Goal: Task Accomplishment & Management: Complete application form

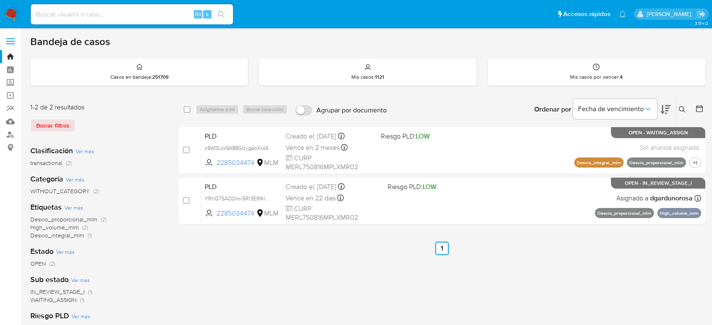
click at [61, 124] on div "Borrar filtros" at bounding box center [97, 125] width 135 height 13
click at [678, 108] on button at bounding box center [683, 110] width 14 height 10
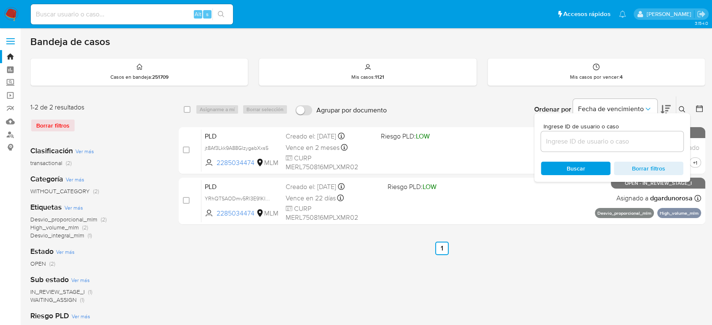
click at [603, 135] on div at bounding box center [612, 141] width 142 height 20
click at [589, 142] on input at bounding box center [612, 141] width 142 height 11
paste input "izYzKzC36lYUc99HNSxrgS0y"
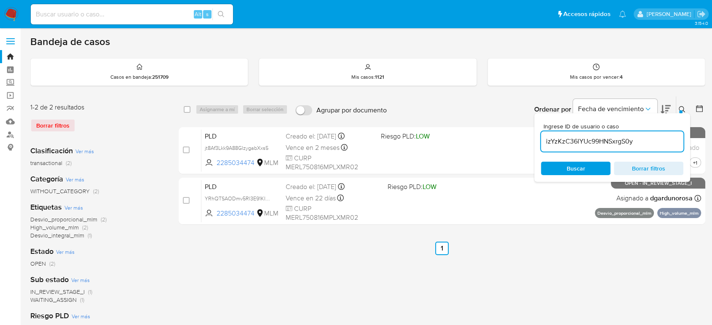
type input "izYzKzC36lYUc99HNSxrgS0y"
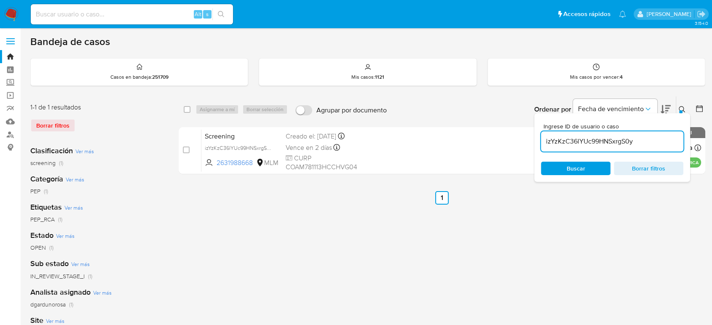
click at [681, 109] on icon at bounding box center [682, 109] width 7 height 7
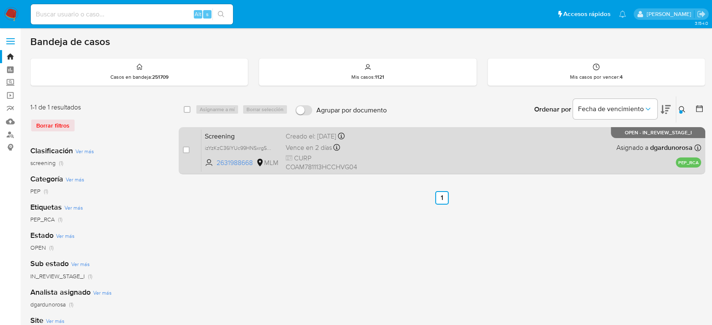
click at [502, 164] on div "Screening izYzKzC36lYUc99HNSxrgS0y 2631988668 MLM Creado el: 15/08/2025 Creado …" at bounding box center [451, 150] width 500 height 43
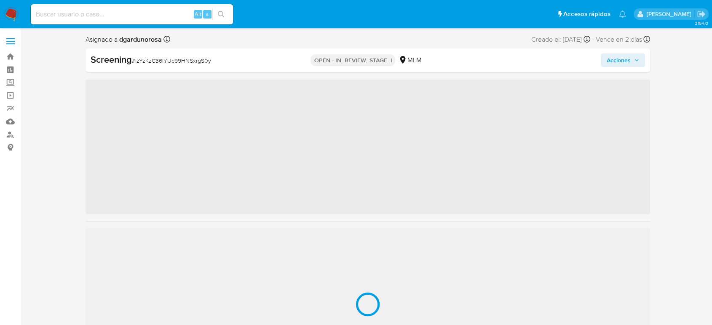
scroll to position [356, 0]
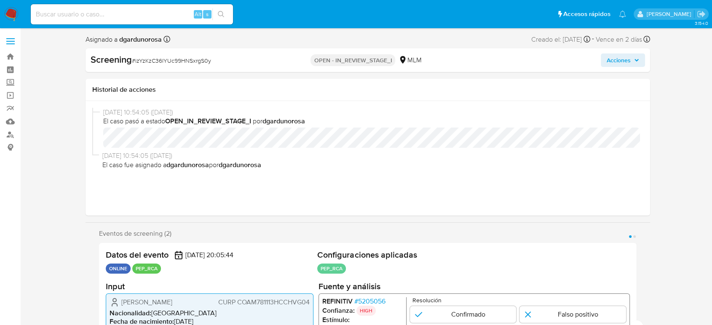
select select "10"
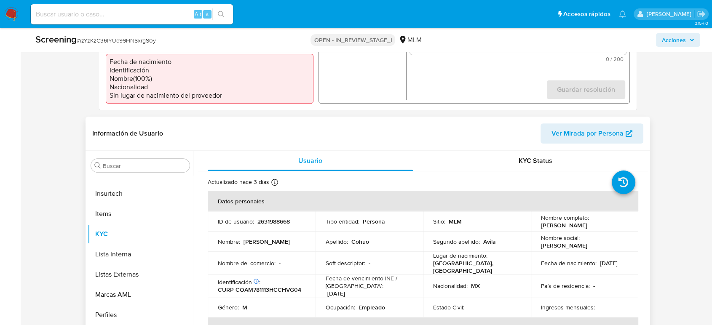
scroll to position [187, 0]
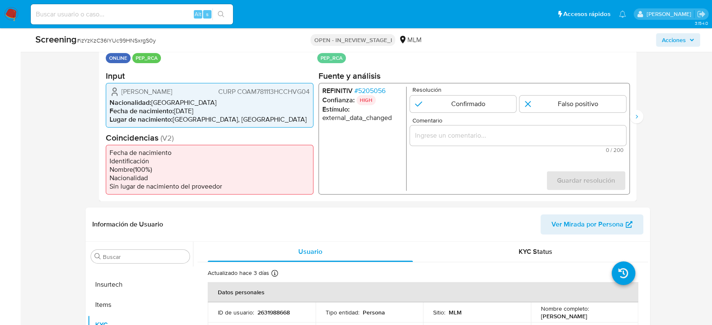
drag, startPoint x: 197, startPoint y: 90, endPoint x: 108, endPoint y: 91, distance: 88.5
click at [108, 91] on div "Miguel Angel Cohuo Avila CURP COAM781113HCCHVG04 Nacionalidad : México Fecha de…" at bounding box center [210, 105] width 208 height 45
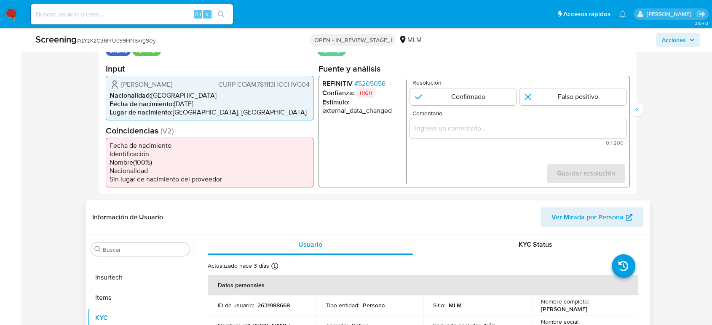
scroll to position [421, 0]
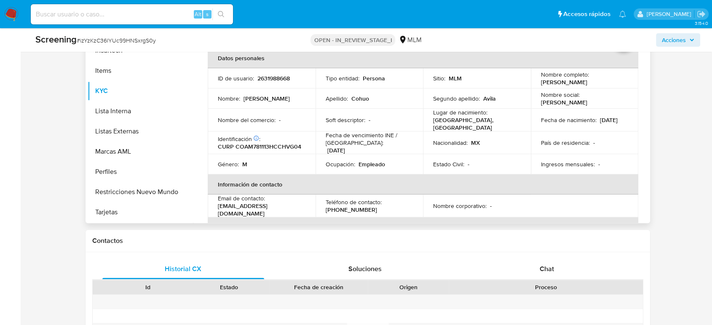
click at [287, 147] on p "CURP COAM781113HCCHVG04" at bounding box center [259, 147] width 83 height 8
click at [286, 147] on p "CURP COAM781113HCCHVG04" at bounding box center [259, 147] width 83 height 8
copy p "COAM781113HCCHVG04"
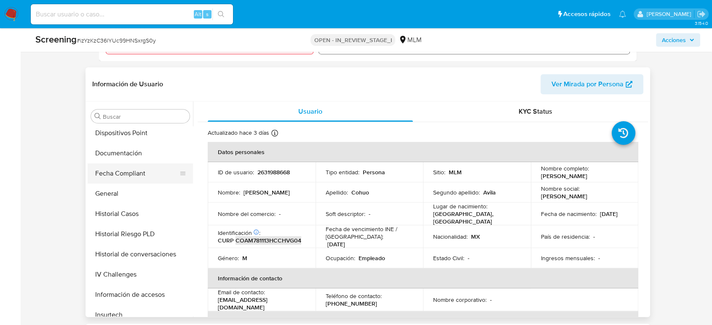
scroll to position [169, 0]
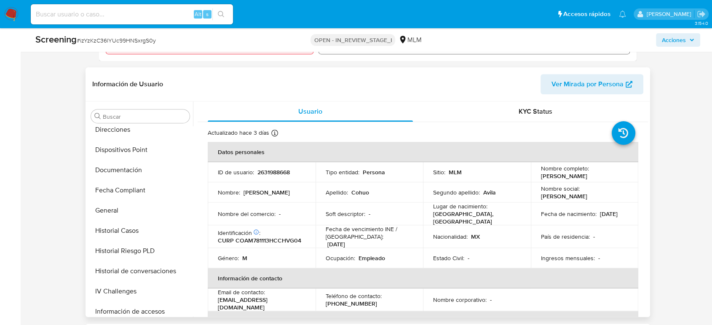
click at [521, 220] on td "Lugar de nacimiento : MEXICO, CAMPECHE" at bounding box center [477, 214] width 108 height 23
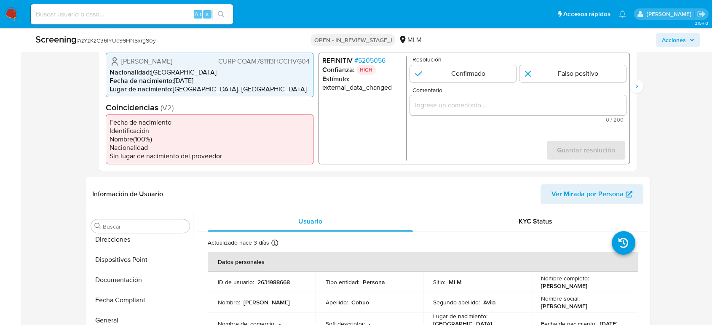
scroll to position [187, 0]
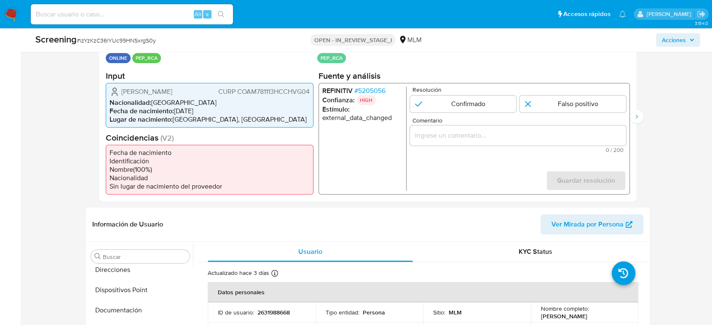
click at [213, 120] on li "Lugar de nacimiento : MEXICO, CAMPECHE" at bounding box center [210, 119] width 200 height 8
click at [370, 95] on p "HIGH" at bounding box center [366, 100] width 19 height 10
click at [371, 90] on span "# 5205056" at bounding box center [369, 90] width 31 height 8
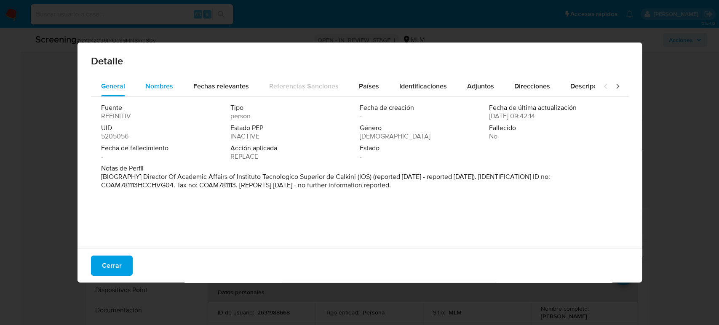
click at [155, 81] on span "Nombres" at bounding box center [159, 86] width 28 height 10
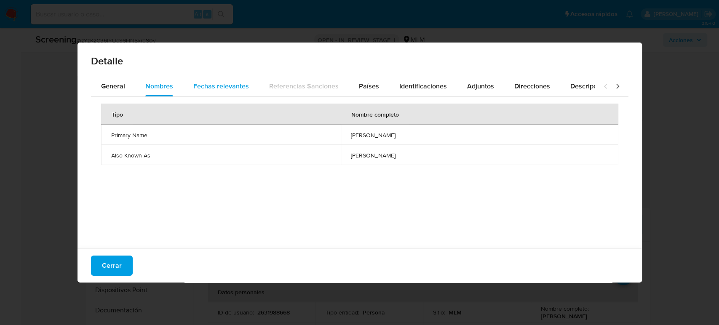
click at [223, 83] on span "Fechas relevantes" at bounding box center [221, 86] width 56 height 10
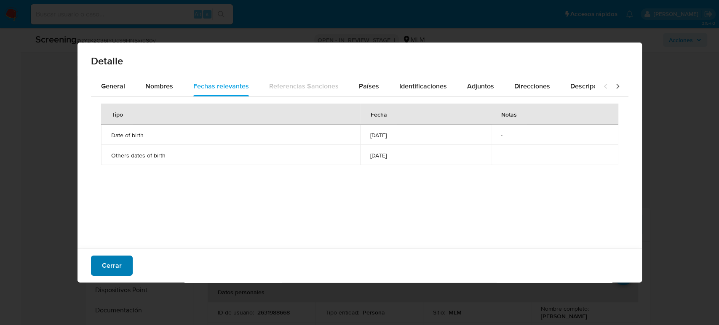
click at [112, 276] on div "Cerrar" at bounding box center [360, 266] width 565 height 34
click at [113, 267] on span "Cerrar" at bounding box center [112, 266] width 20 height 19
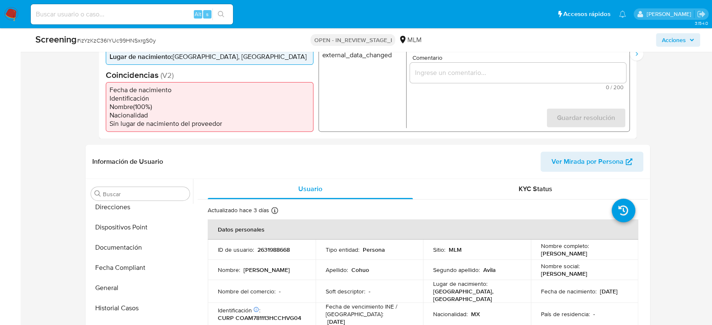
scroll to position [327, 0]
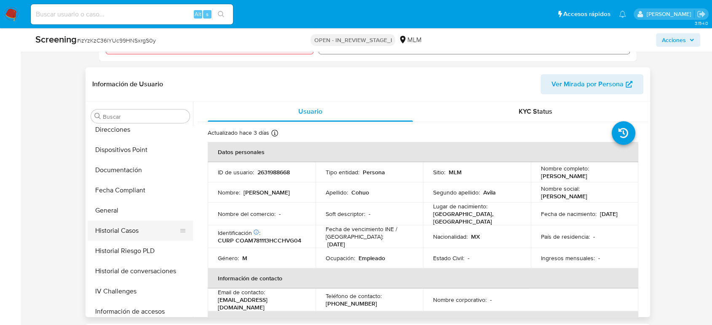
click at [156, 232] on button "Historial Casos" at bounding box center [137, 231] width 99 height 20
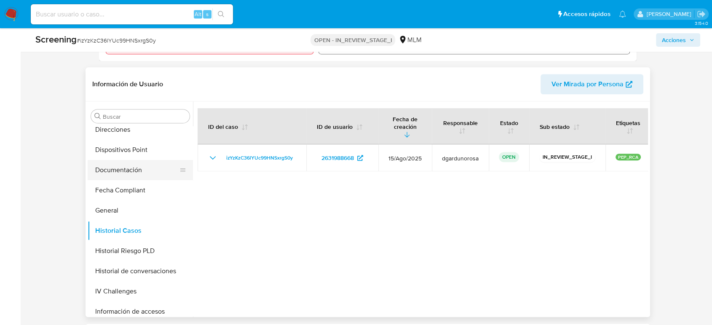
click at [107, 174] on button "Documentación" at bounding box center [137, 170] width 99 height 20
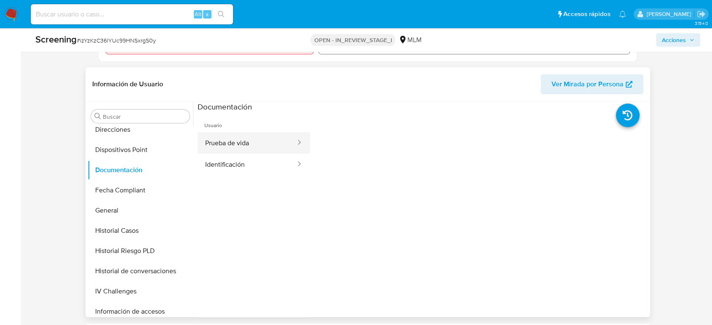
click at [229, 151] on button "Prueba de vida" at bounding box center [247, 142] width 99 height 21
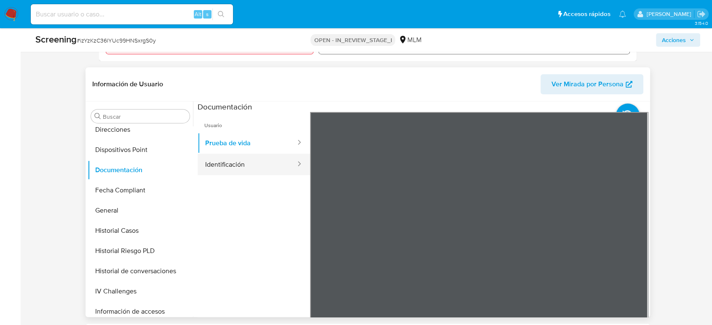
click at [273, 165] on button "Identificación" at bounding box center [247, 164] width 99 height 21
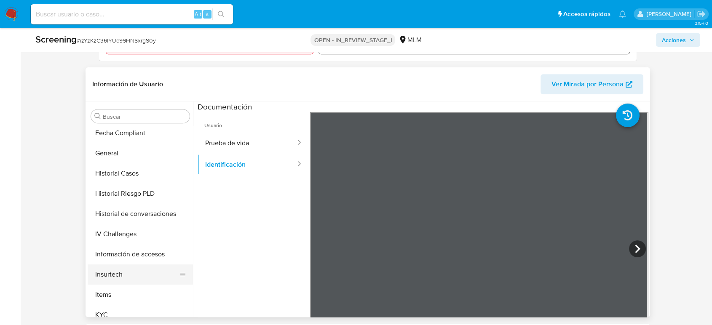
scroll to position [263, 0]
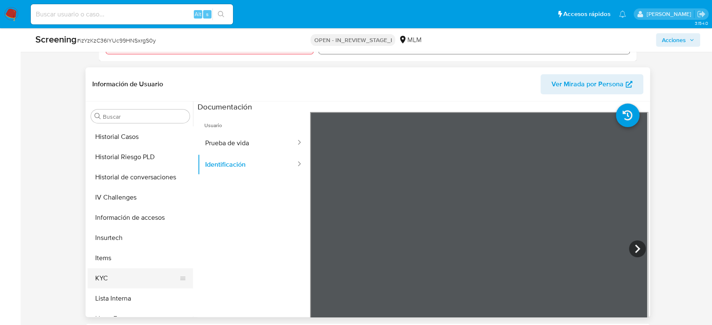
click at [123, 282] on button "KYC" at bounding box center [137, 278] width 99 height 20
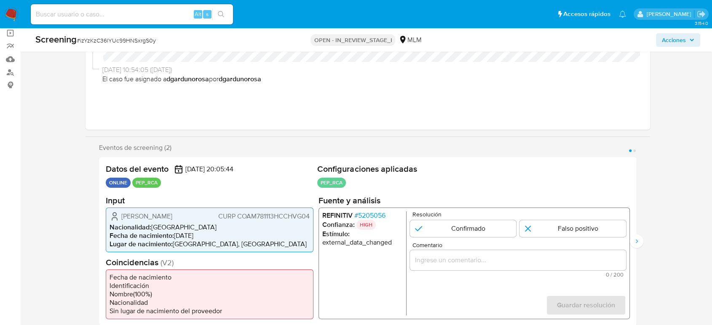
scroll to position [140, 0]
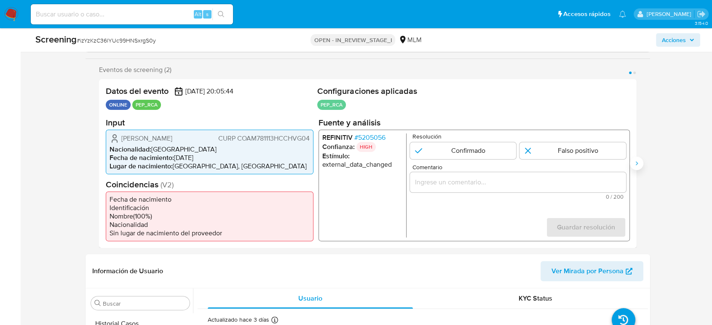
click at [634, 161] on icon "Siguiente" at bounding box center [636, 163] width 7 height 7
click at [373, 134] on span "# 5205056" at bounding box center [369, 137] width 31 height 8
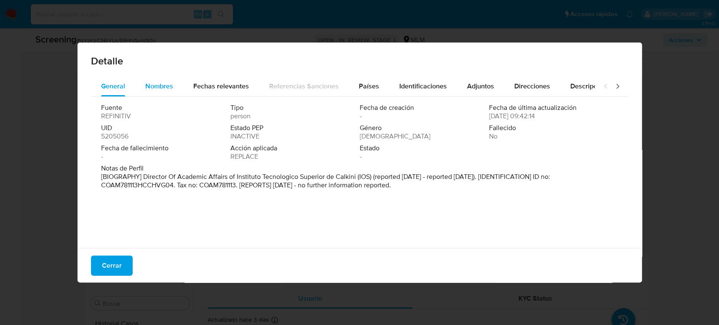
click at [154, 80] on div "Nombres" at bounding box center [159, 86] width 28 height 20
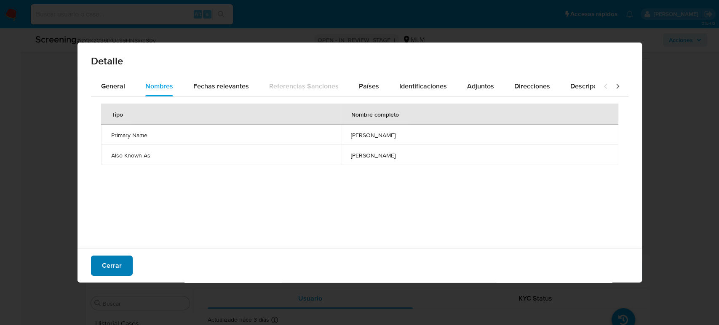
click at [128, 258] on button "Cerrar" at bounding box center [112, 266] width 42 height 20
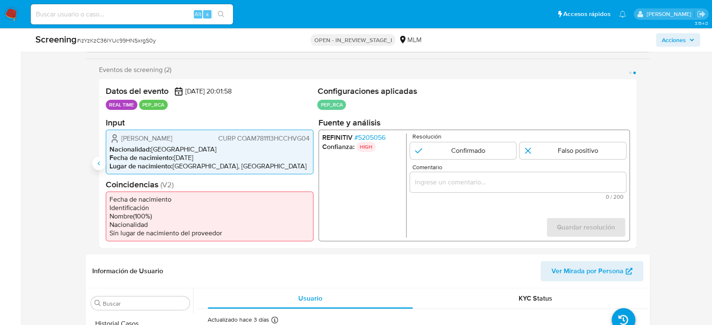
click at [93, 161] on button "Anterior" at bounding box center [98, 163] width 13 height 13
click at [481, 177] on input "Comentario" at bounding box center [518, 182] width 216 height 11
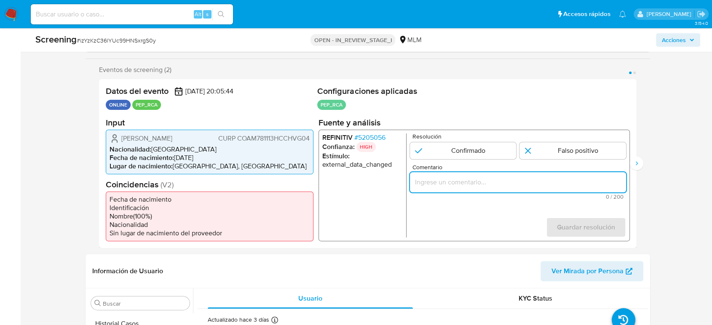
paste input "SE CONFIRMA COINCIDENCIA EN LISTA DE SANCIONES DENOMINADA IFPE POR NOMBRE COMPL…"
type input "SE CONFIRMA COINCIDENCIA EN LISTA PEP RCA DENOMINADA IFPE POR NOMBRE COMPLETO Y…"
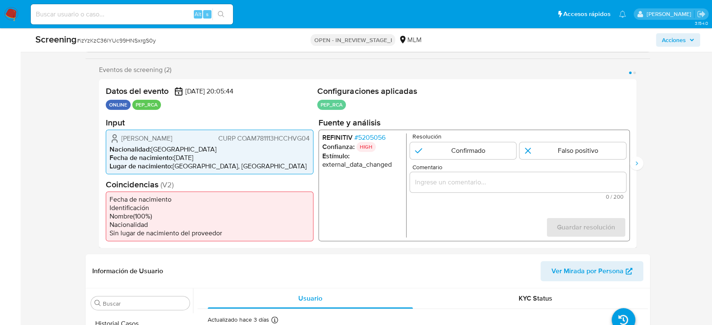
click at [516, 181] on input "Comentario" at bounding box center [518, 182] width 216 height 11
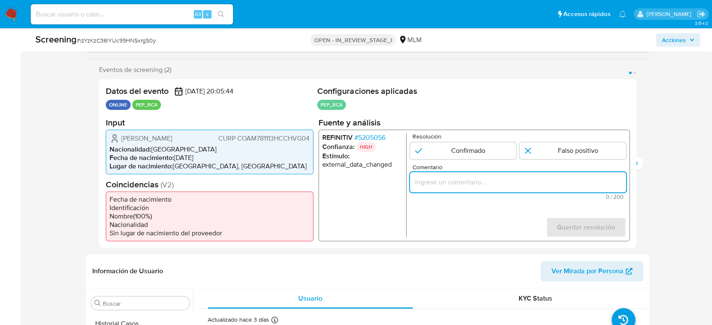
paste input "SE CONFIRMA COINCIDENCIA EN LISTA PEP RCA POR NOMBRE COMPLETO Y FECHA DE NACIMI…"
type input "SE CONFIRMA COINCIDENCIA EN LISTA PEP RCA POR NOMBRE COMPLETO Y FECHA DE NACIMI…"
click at [438, 154] on input "1 de 2" at bounding box center [463, 150] width 107 height 17
radio input "true"
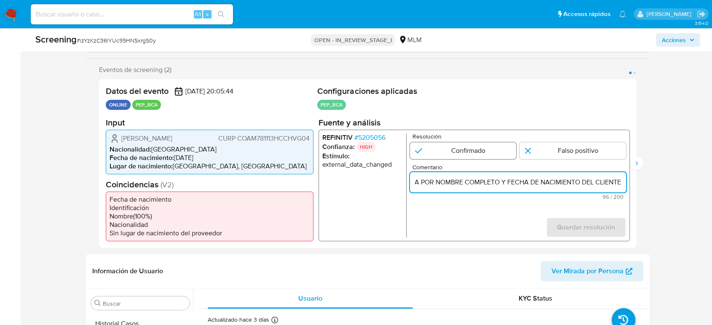
scroll to position [0, 0]
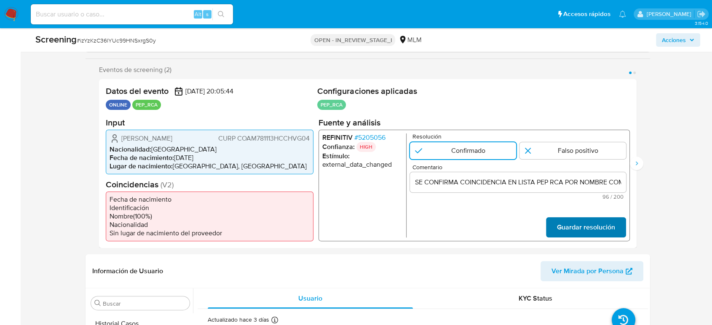
click at [587, 227] on span "Guardar resolución" at bounding box center [586, 227] width 58 height 19
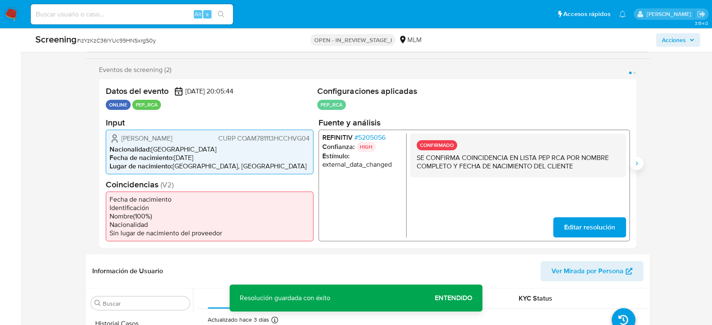
click at [639, 162] on icon "Siguiente" at bounding box center [636, 163] width 7 height 7
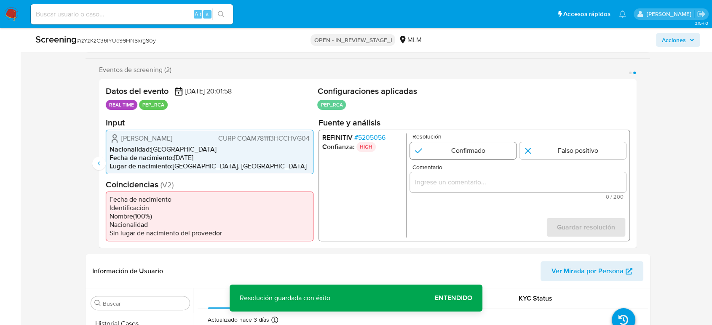
click at [466, 152] on input "2 de 2" at bounding box center [463, 150] width 107 height 17
radio input "true"
click at [465, 184] on input "Comentario" at bounding box center [518, 182] width 216 height 11
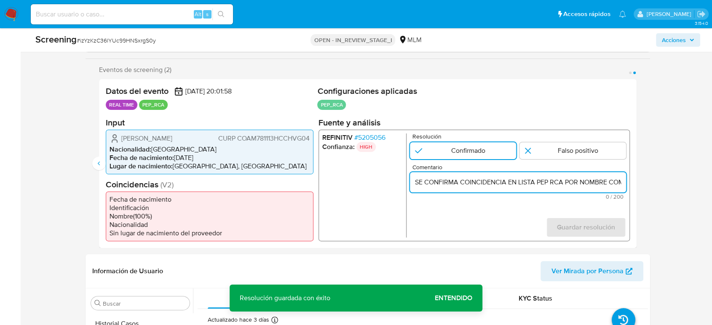
scroll to position [0, 147]
type input "SE CONFIRMA COINCIDENCIA EN LISTA PEP RCA POR NOMBRE COMPLETO Y FECHA DE NACIMI…"
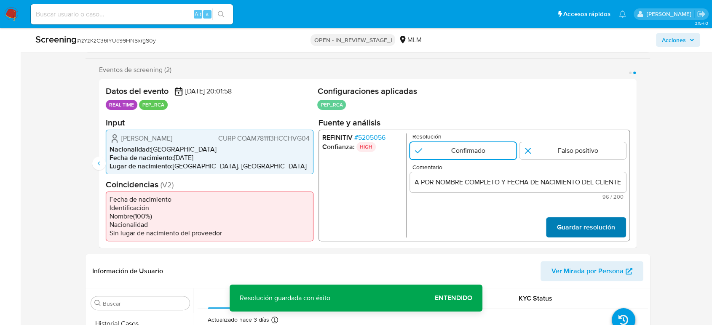
click at [584, 222] on span "Guardar resolución" at bounding box center [586, 227] width 58 height 19
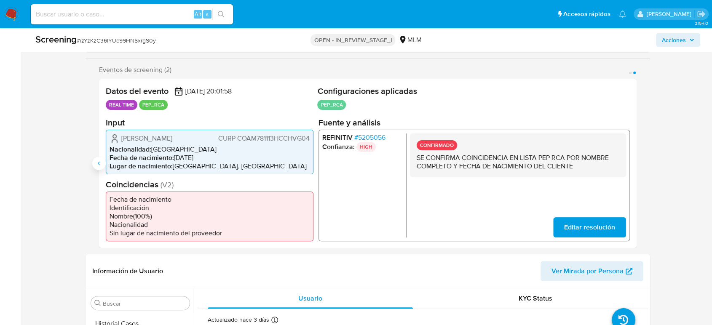
click at [94, 164] on button "Anterior" at bounding box center [98, 163] width 13 height 13
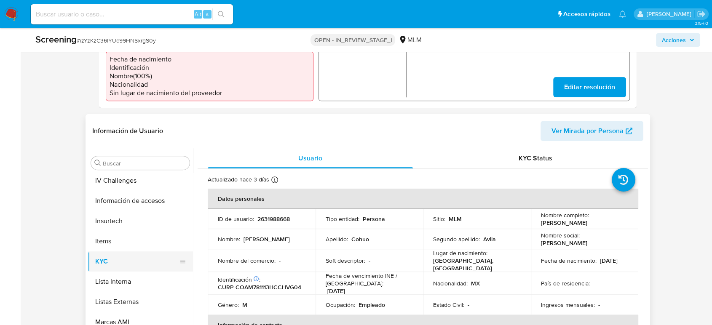
scroll to position [327, 0]
click at [128, 281] on button "Lista Interna" at bounding box center [137, 281] width 99 height 20
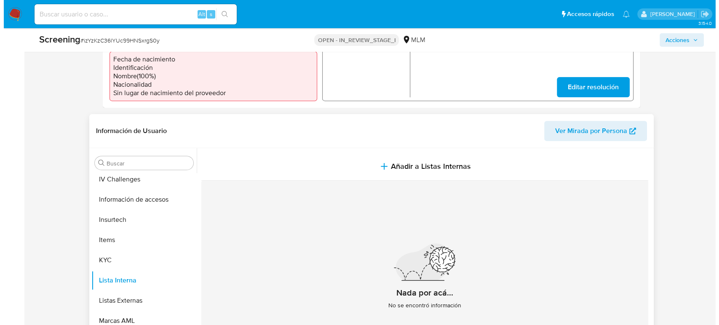
scroll to position [19, 0]
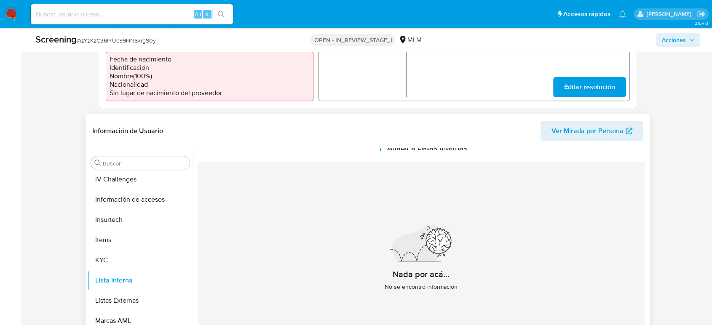
click at [394, 147] on div "Información de Usuario Ver Mirada por Persona" at bounding box center [368, 131] width 565 height 34
click at [402, 155] on button "Añadir a Listas Internas" at bounding box center [421, 148] width 447 height 28
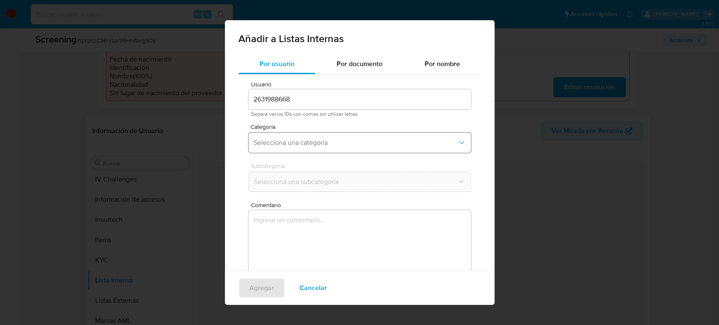
click at [315, 143] on span "Seleccioná una categoría" at bounding box center [356, 143] width 204 height 8
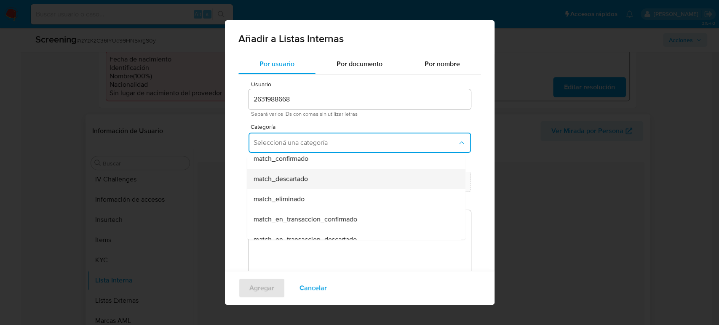
scroll to position [47, 0]
click at [326, 178] on div "match_confirmado" at bounding box center [354, 179] width 200 height 20
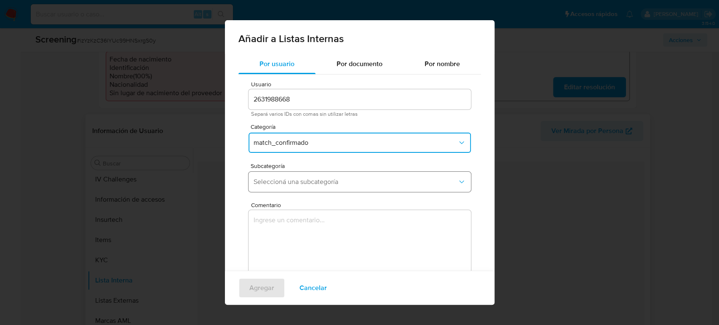
click at [314, 183] on span "Seleccioná una subcategoría" at bounding box center [356, 182] width 204 height 8
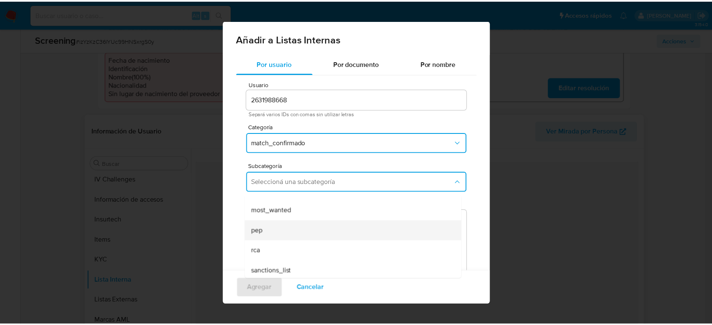
scroll to position [57, 0]
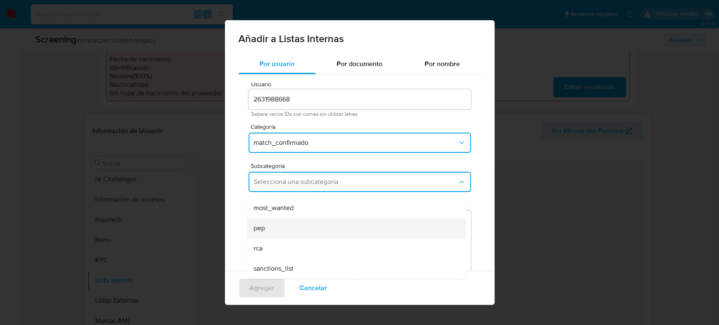
click at [317, 231] on div "pep" at bounding box center [354, 228] width 200 height 20
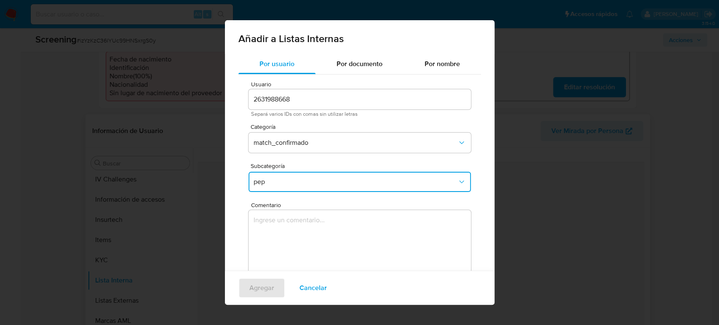
click at [314, 244] on textarea "Comentario" at bounding box center [360, 250] width 223 height 81
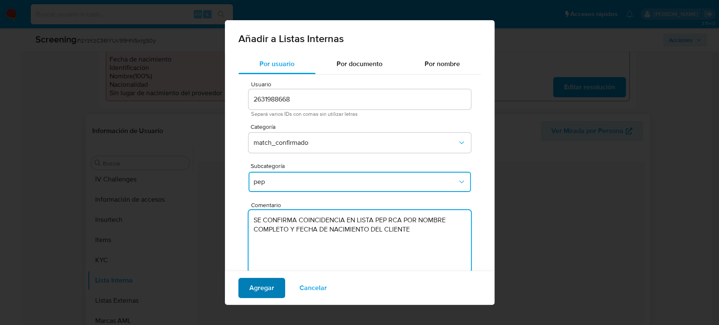
type textarea "SE CONFIRMA COINCIDENCIA EN LISTA PEP RCA POR NOMBRE COMPLETO Y FECHA DE NACIMI…"
click at [255, 288] on span "Agregar" at bounding box center [261, 288] width 25 height 19
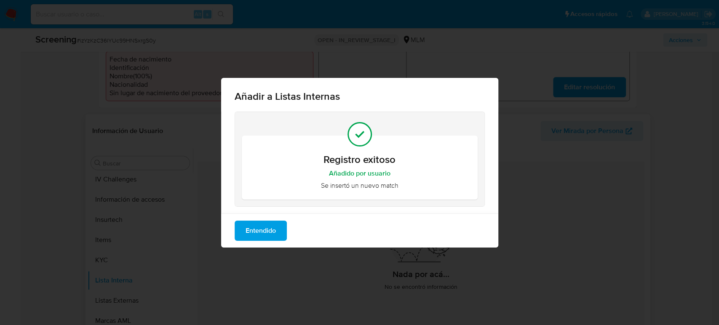
click at [268, 234] on span "Entendido" at bounding box center [261, 231] width 30 height 19
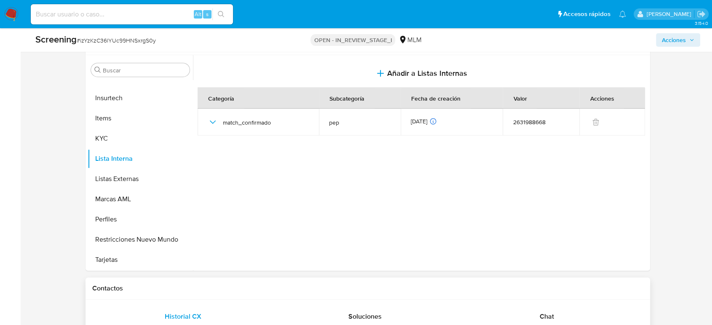
scroll to position [421, 0]
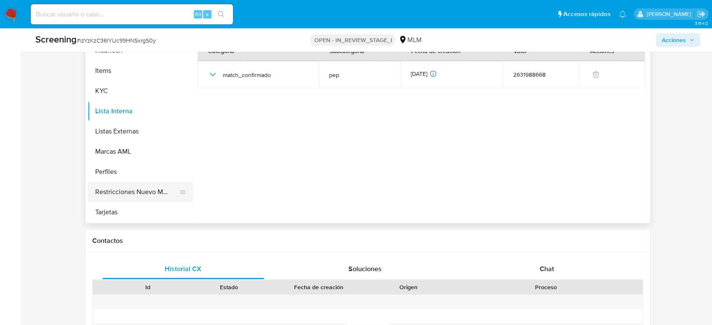
click at [136, 191] on button "Restricciones Nuevo Mundo" at bounding box center [137, 192] width 99 height 20
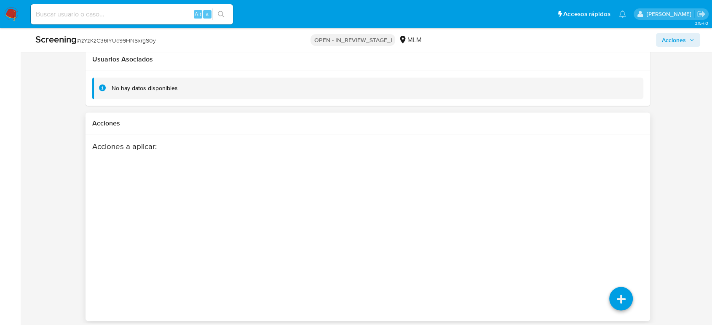
scroll to position [1423, 0]
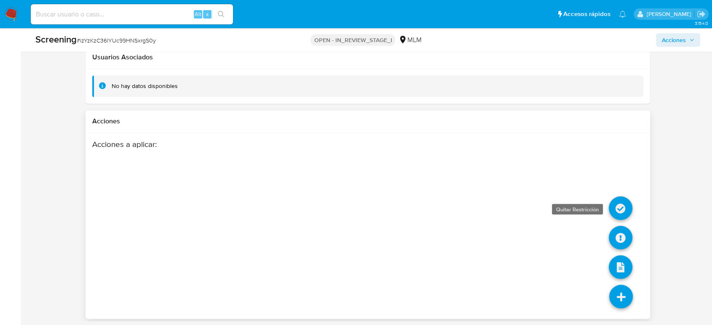
click at [623, 212] on icon at bounding box center [621, 208] width 24 height 24
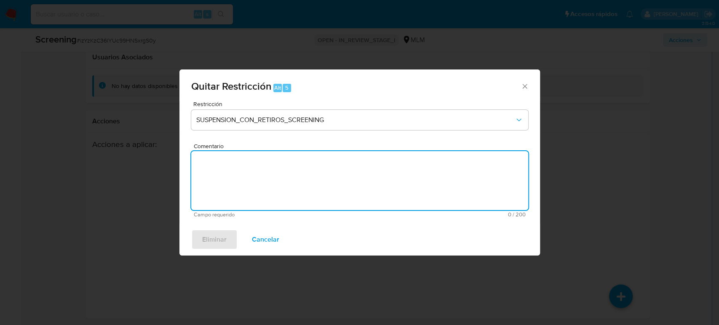
click at [274, 174] on textarea "Comentario" at bounding box center [359, 180] width 337 height 59
paste textarea "ALERTA DETONA POR SCREENING ONLINE, CLIENTE Miguel Angel Cohuo Avila, CON CURP …"
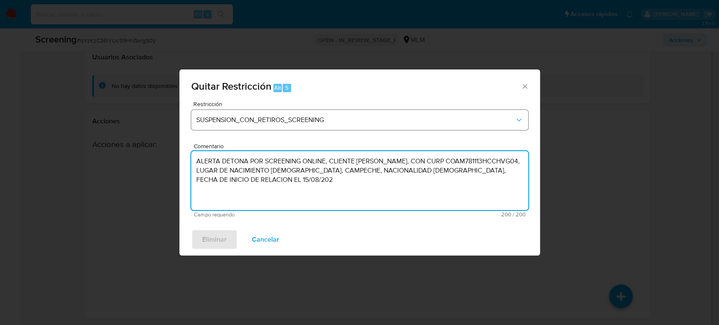
type textarea "ALERTA DETONA POR SCREENING ONLINE, CLIENTE Miguel Angel Cohuo Avila, CON CURP …"
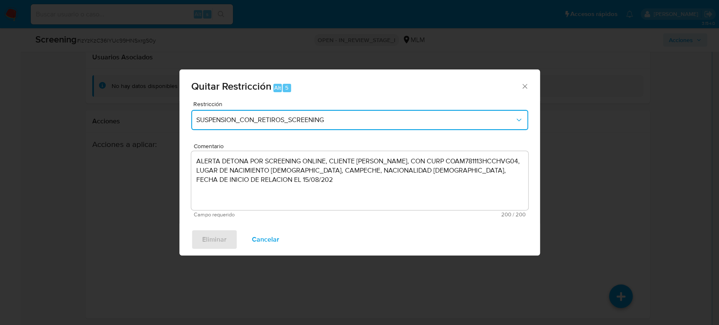
click at [298, 119] on span "SUSPENSION_CON_RETIROS_SCREENING" at bounding box center [355, 120] width 319 height 8
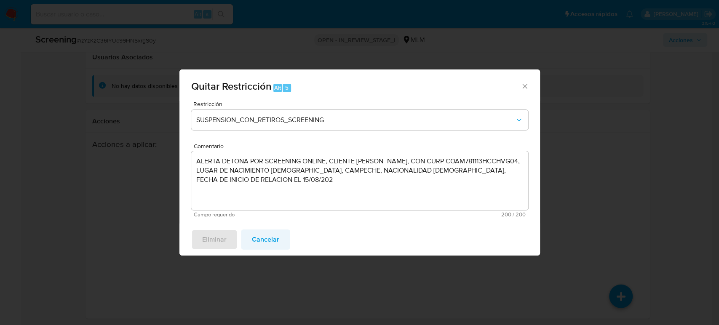
click at [257, 243] on span "Cancelar" at bounding box center [265, 240] width 27 height 19
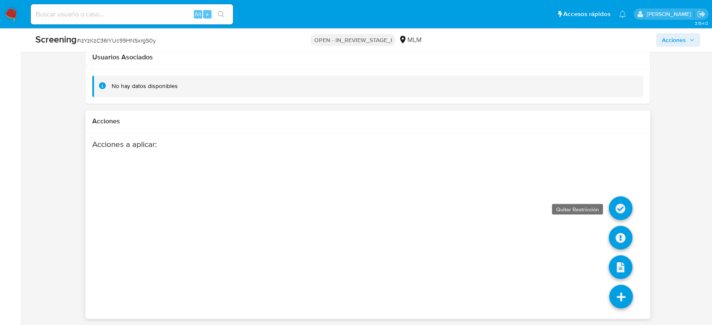
click at [616, 209] on icon at bounding box center [621, 208] width 24 height 24
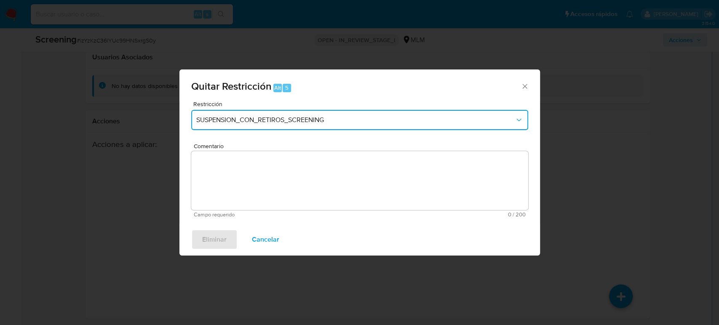
click at [299, 124] on span "SUSPENSION_CON_RETIROS_SCREENING" at bounding box center [355, 120] width 319 height 8
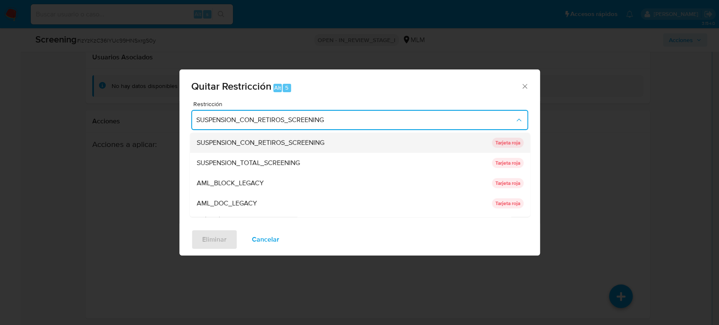
click at [310, 144] on span "SUSPENSION_CON_RETIROS_SCREENING" at bounding box center [260, 143] width 128 height 8
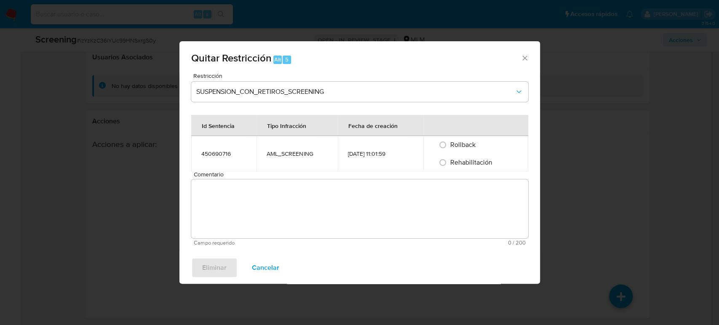
click at [315, 178] on div "Comentario Campo requerido 0 / 200 200 caracteres restantes" at bounding box center [359, 209] width 337 height 75
click at [440, 151] on input "Rollback" at bounding box center [442, 144] width 13 height 13
radio input "true"
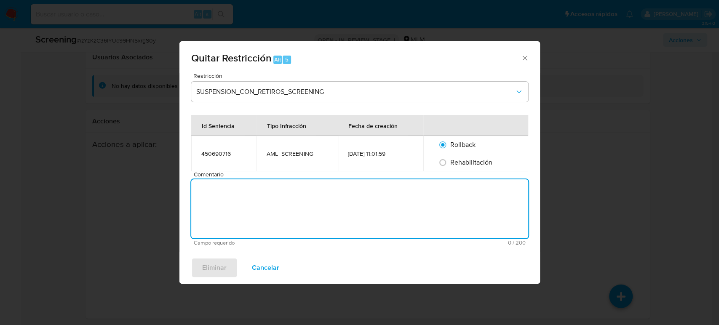
click at [430, 198] on textarea "Comentario" at bounding box center [359, 209] width 337 height 59
paste textarea "ALERTA DETONA POR SCREENING ONLINE, CLIENTE MIGUEL ANGEL COHUO AVILA, CON CURP …"
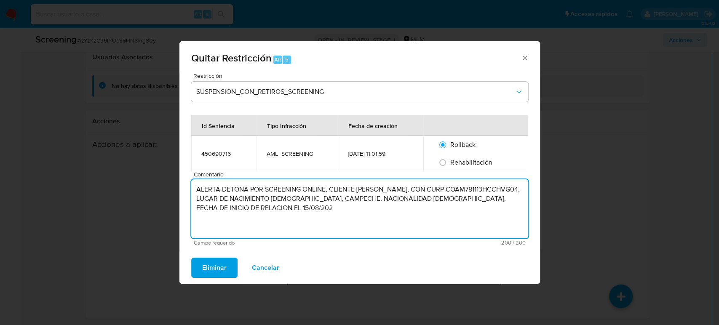
drag, startPoint x: 196, startPoint y: 188, endPoint x: 345, endPoint y: 225, distance: 153.3
click at [345, 225] on textarea "ALERTA DETONA POR SCREENING ONLINE, CLIENTE MIGUEL ANGEL COHUO AVILA, CON CURP …" at bounding box center [359, 209] width 337 height 59
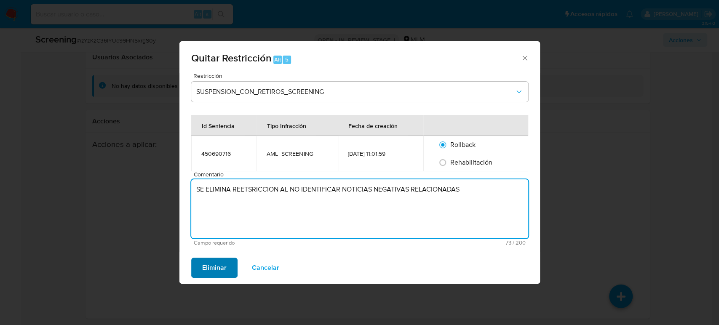
type textarea "SE ELIMINA REETSRICCION AL NO IDENTIFICAR NOTICIAS NEGATIVAS RELACIONADAS"
click at [223, 267] on span "Eliminar" at bounding box center [214, 268] width 24 height 19
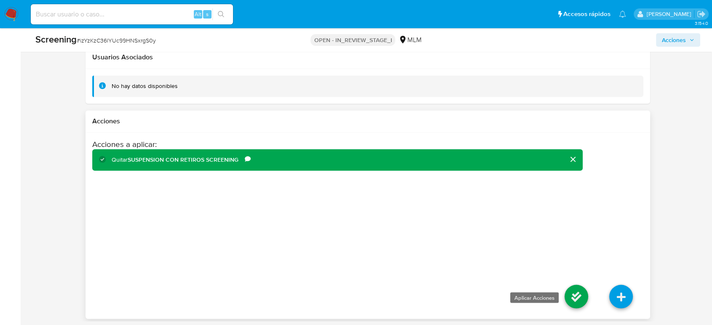
click at [581, 290] on icon at bounding box center [577, 297] width 24 height 24
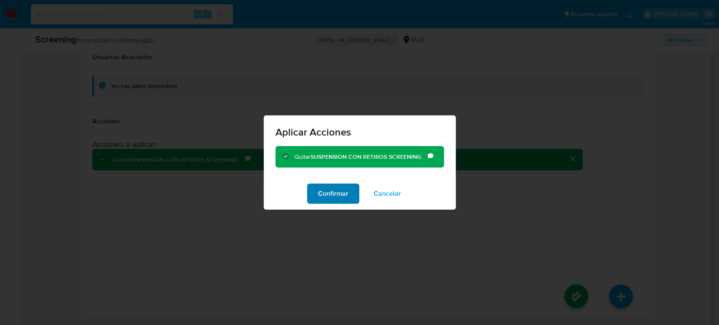
click at [324, 201] on span "Confirmar" at bounding box center [333, 194] width 30 height 19
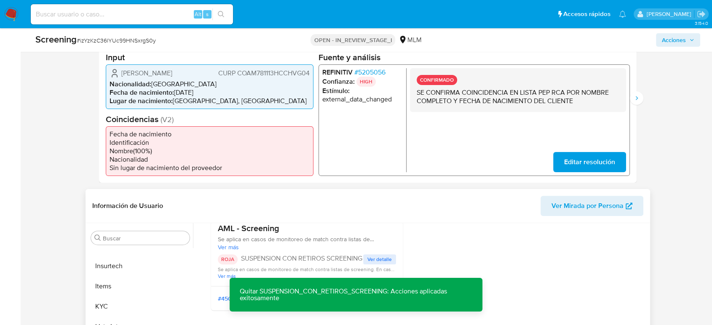
scroll to position [346, 0]
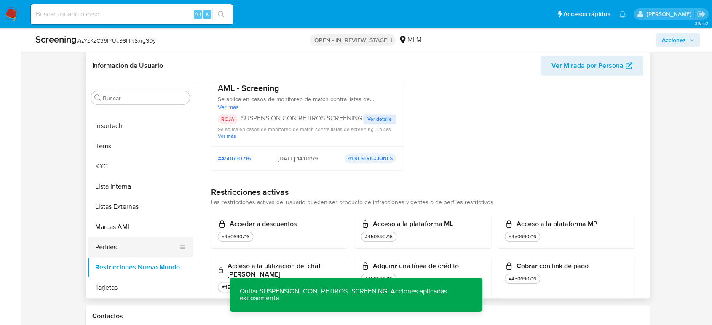
click at [109, 249] on button "Perfiles" at bounding box center [137, 247] width 99 height 20
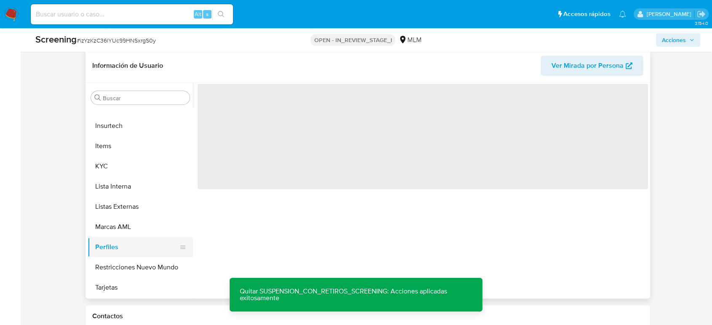
scroll to position [0, 0]
click at [111, 257] on button "Restricciones Nuevo Mundo" at bounding box center [137, 267] width 99 height 20
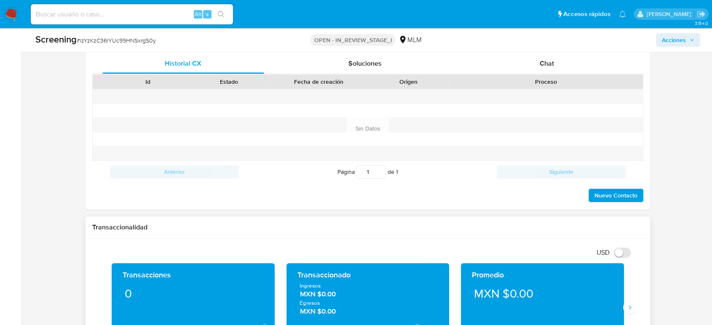
scroll to position [767, 0]
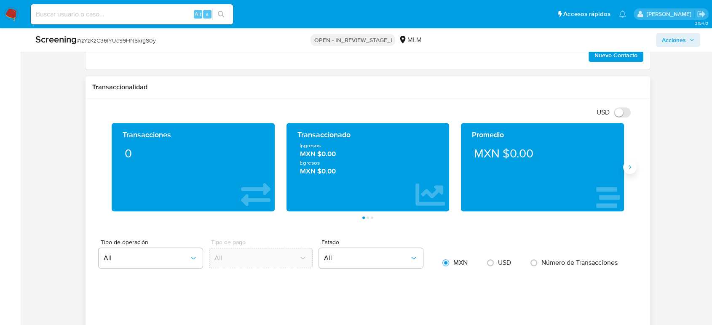
click at [629, 168] on icon "Siguiente" at bounding box center [630, 167] width 7 height 7
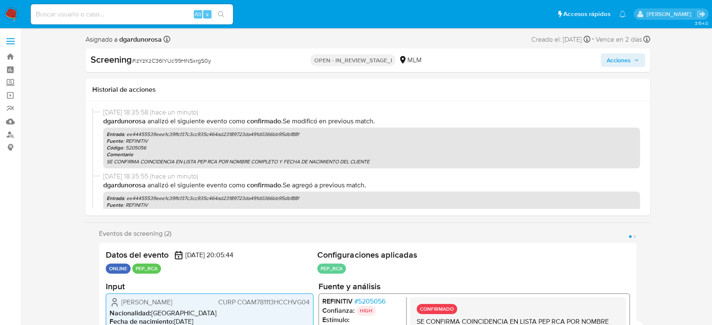
scroll to position [92, 0]
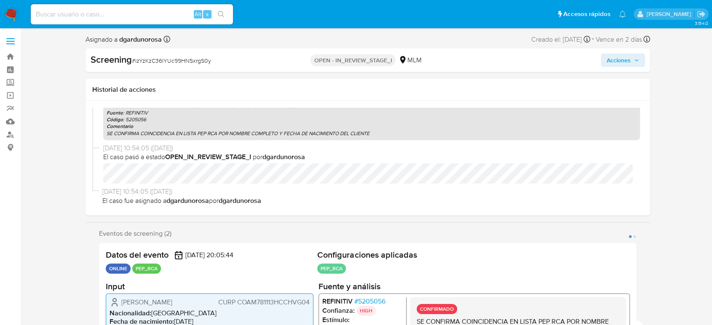
click at [629, 63] on span "Acciones" at bounding box center [619, 60] width 24 height 13
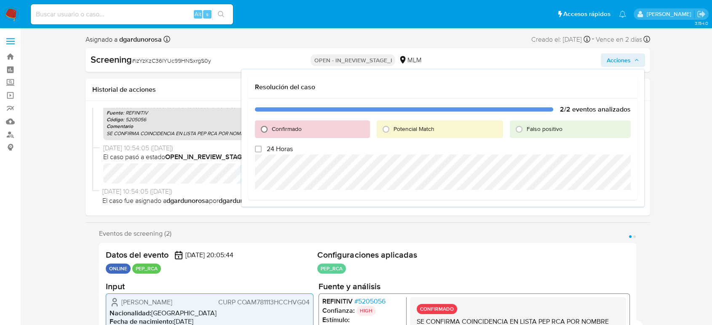
click at [260, 127] on input "Confirmado" at bounding box center [263, 129] width 13 height 13
radio input "true"
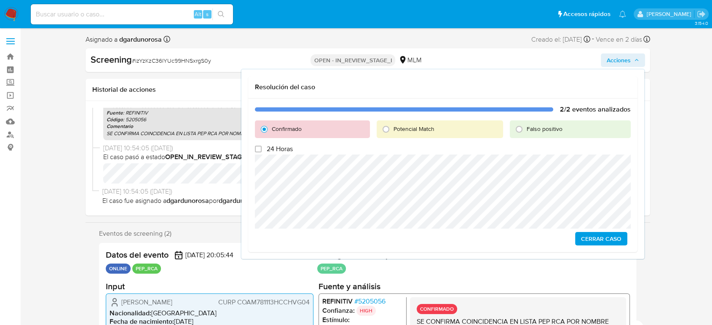
click at [603, 241] on span "Cerrar Caso" at bounding box center [601, 239] width 40 height 12
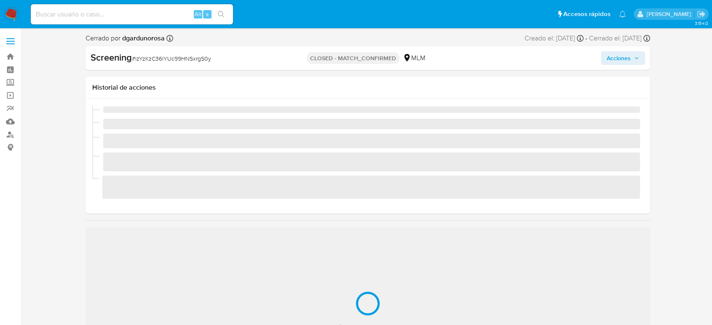
scroll to position [356, 0]
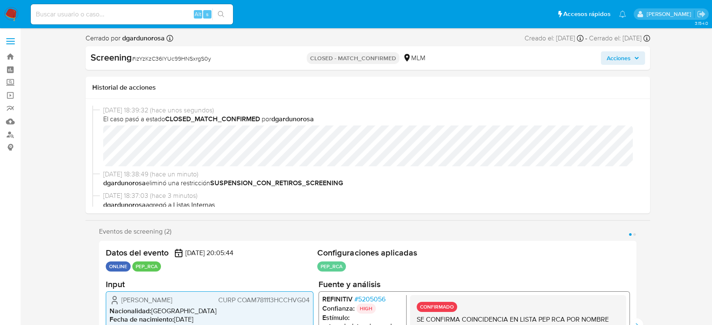
select select "10"
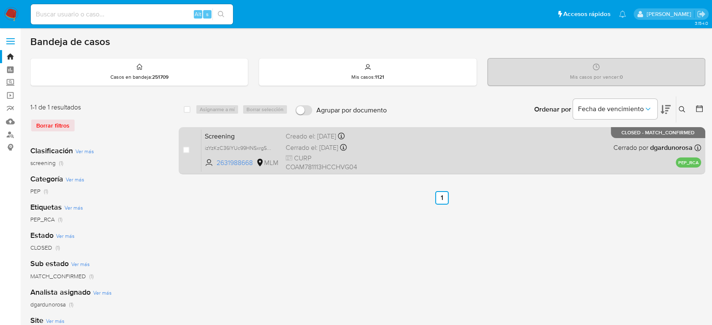
click at [478, 153] on div "Screening izYzKzC36lYUc99HNSxrgS0y 2631988668 MLM Creado el: 15/08/2025 Creado …" at bounding box center [451, 150] width 500 height 43
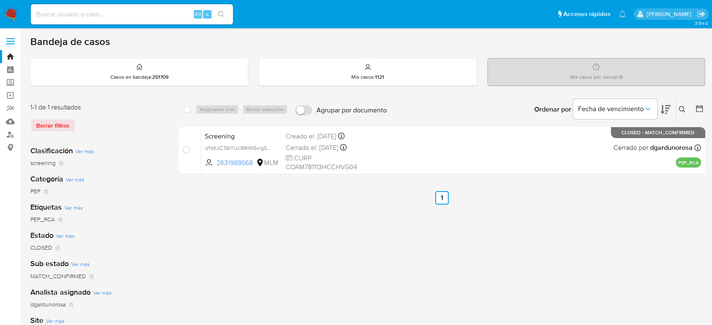
click at [45, 124] on div "Borrar filtros" at bounding box center [97, 125] width 135 height 13
click at [49, 121] on div "Borrar filtros" at bounding box center [97, 125] width 135 height 13
click at [685, 106] on icon at bounding box center [682, 109] width 7 height 7
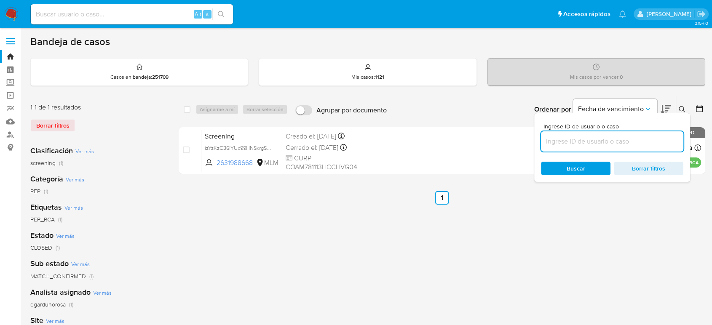
click at [622, 139] on input at bounding box center [612, 141] width 142 height 11
type input "2241893136"
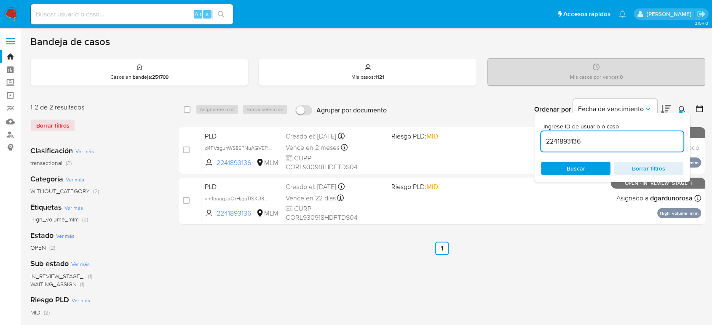
click at [684, 101] on div "Ingrese ID de usuario o caso 2241893136 Buscar Borrar filtros" at bounding box center [683, 110] width 14 height 26
click at [680, 107] on icon at bounding box center [682, 109] width 7 height 7
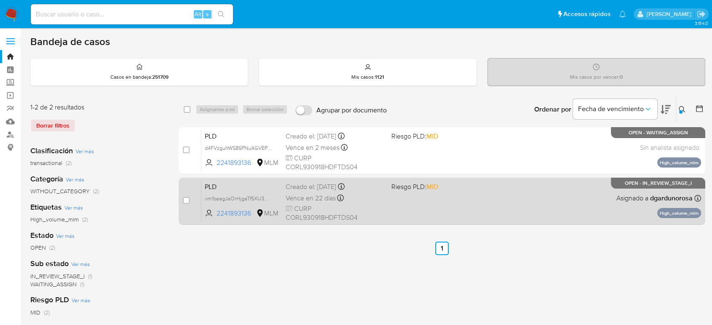
click at [579, 212] on div "PLD vm1baagJaOrHjgaTfSXU3OS4 2241893136 MLM Riesgo PLD: MID Creado el: 12/07/20…" at bounding box center [451, 201] width 500 height 43
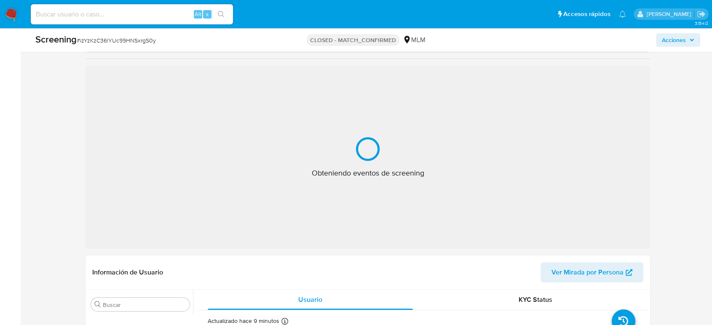
scroll to position [140, 0]
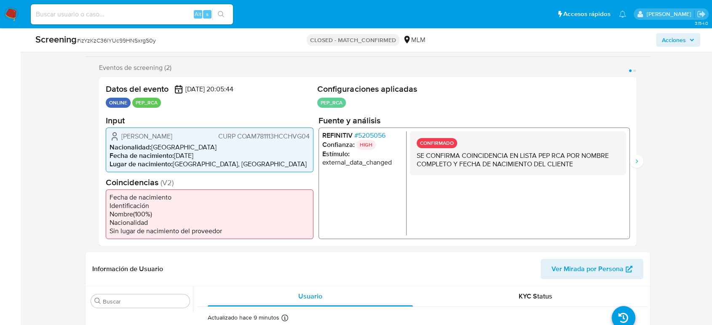
select select "10"
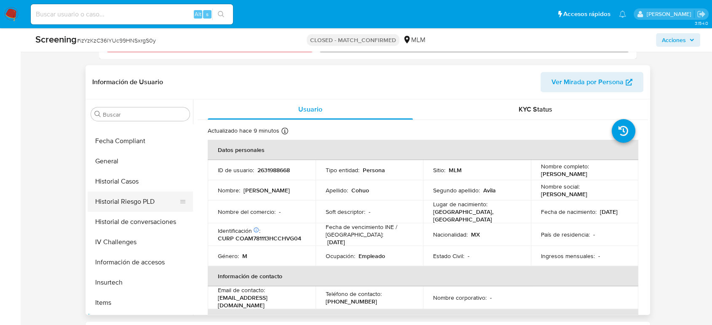
scroll to position [0, 0]
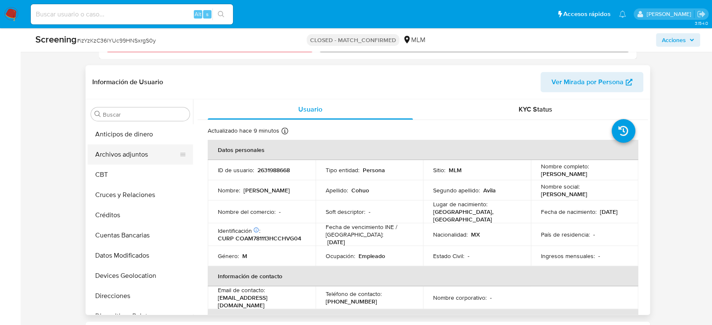
click at [131, 147] on button "Archivos adjuntos" at bounding box center [137, 155] width 99 height 20
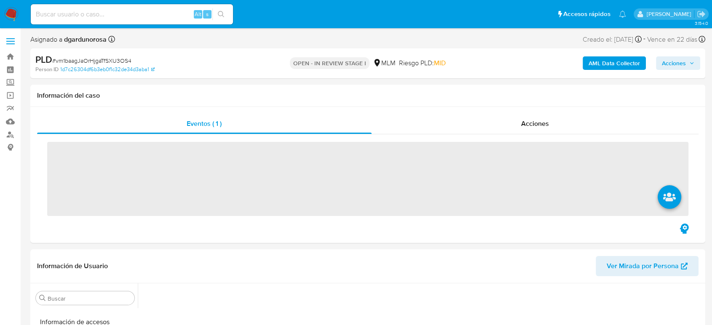
scroll to position [356, 0]
select select "10"
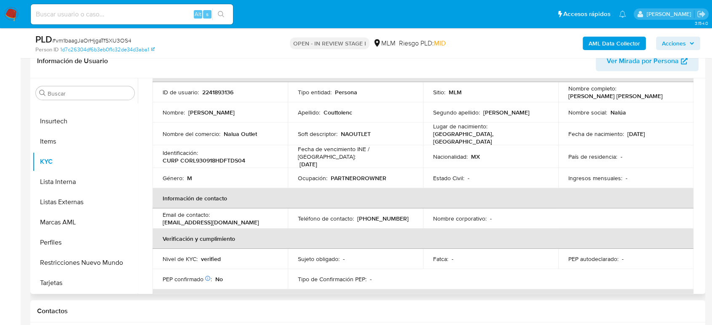
scroll to position [53, 0]
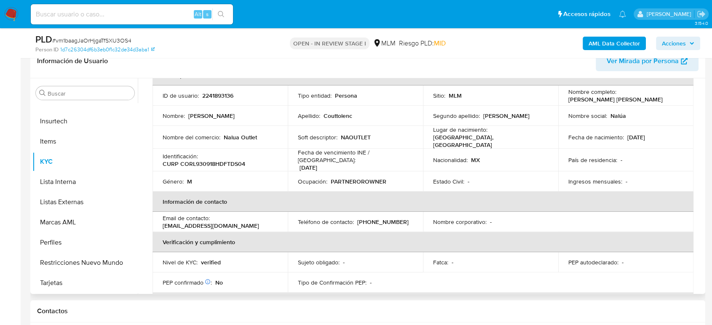
click at [514, 192] on th "Información de contacto" at bounding box center [423, 202] width 541 height 20
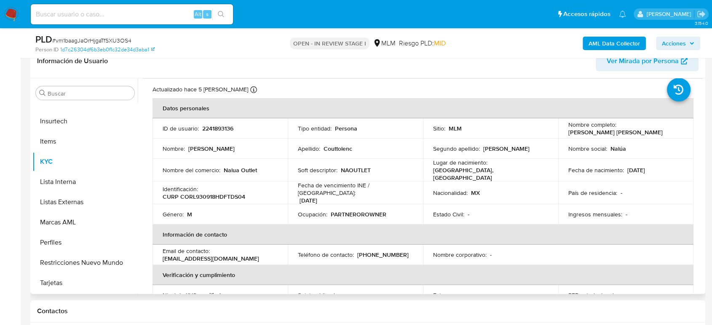
scroll to position [0, 0]
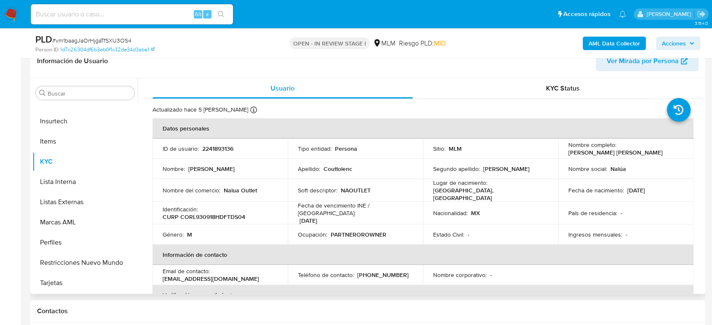
click at [509, 214] on td "Nacionalidad : MX" at bounding box center [490, 213] width 135 height 23
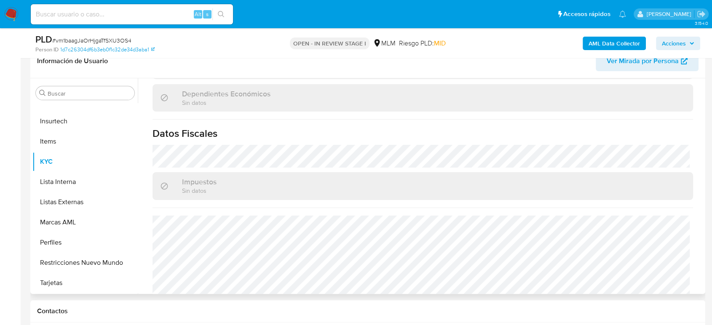
scroll to position [521, 0]
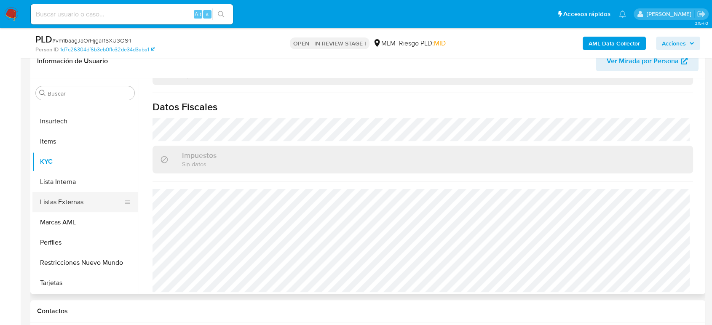
drag, startPoint x: 44, startPoint y: 194, endPoint x: 115, endPoint y: 200, distance: 71.0
click at [44, 194] on button "Listas Externas" at bounding box center [81, 202] width 99 height 20
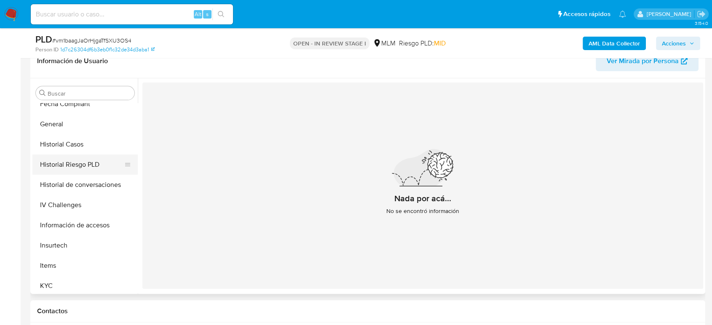
scroll to position [216, 0]
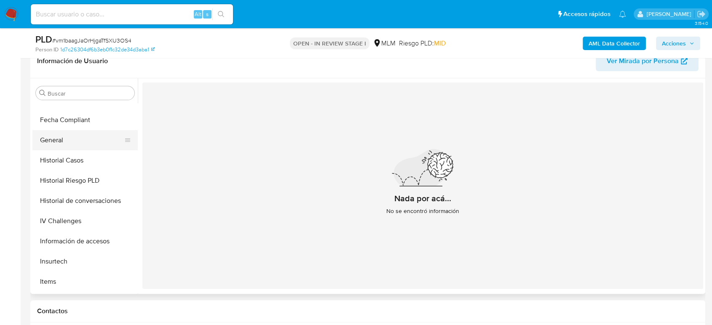
click at [61, 145] on button "General" at bounding box center [81, 140] width 99 height 20
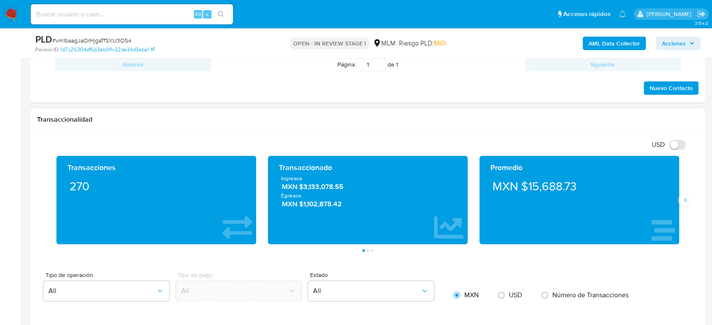
scroll to position [515, 0]
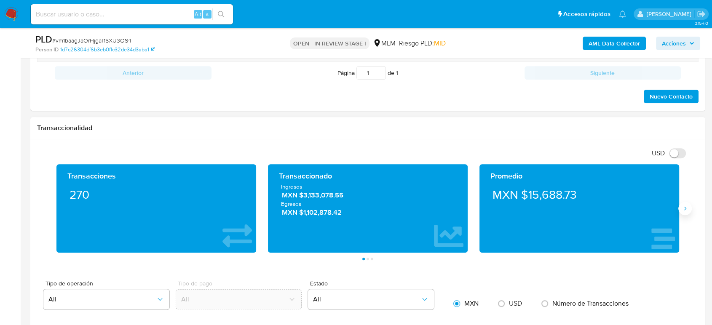
click at [684, 205] on icon "Siguiente" at bounding box center [685, 208] width 7 height 7
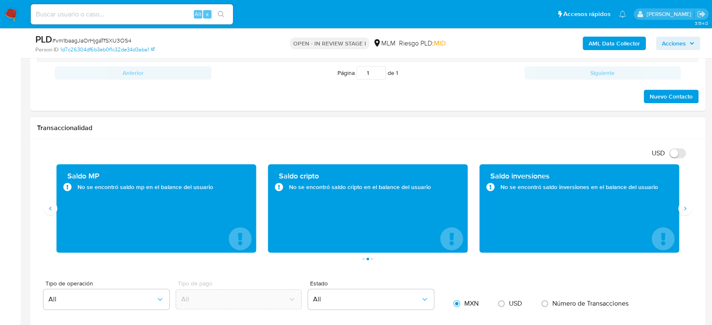
drag, startPoint x: 217, startPoint y: 189, endPoint x: 211, endPoint y: 193, distance: 7.0
click at [211, 193] on div "Saldo MP No se encontró saldo mp en el balance del usuario" at bounding box center [156, 208] width 186 height 75
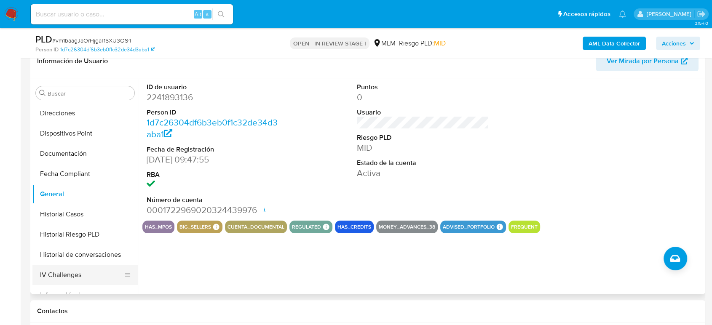
scroll to position [122, 0]
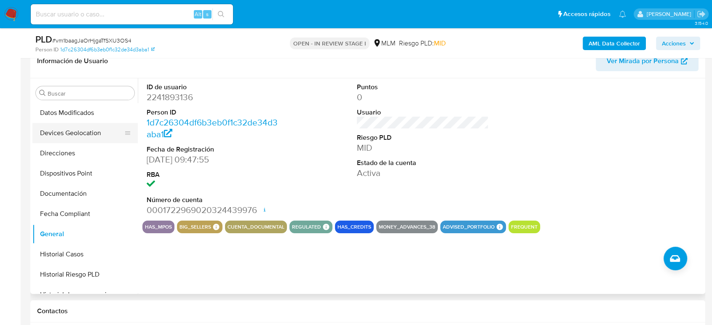
click at [90, 136] on button "Devices Geolocation" at bounding box center [81, 133] width 99 height 20
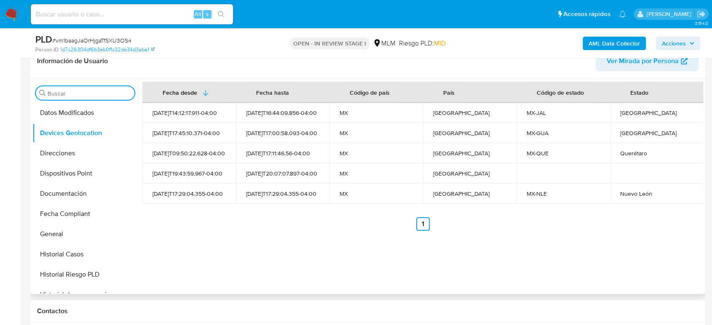
click at [71, 91] on input "Buscar" at bounding box center [89, 94] width 83 height 8
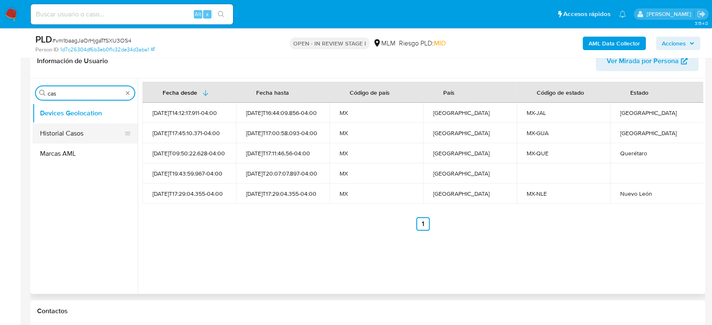
type input "cas"
click at [61, 136] on button "Historial Casos" at bounding box center [81, 133] width 99 height 20
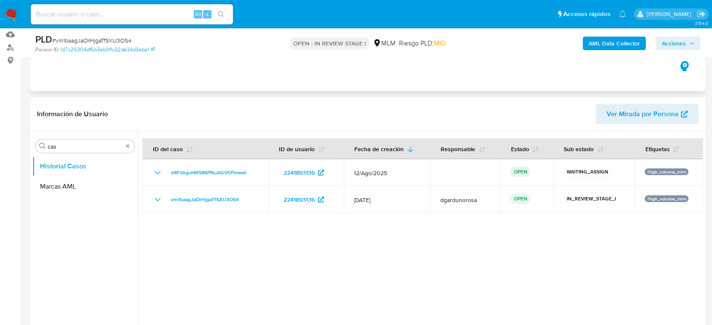
scroll to position [47, 0]
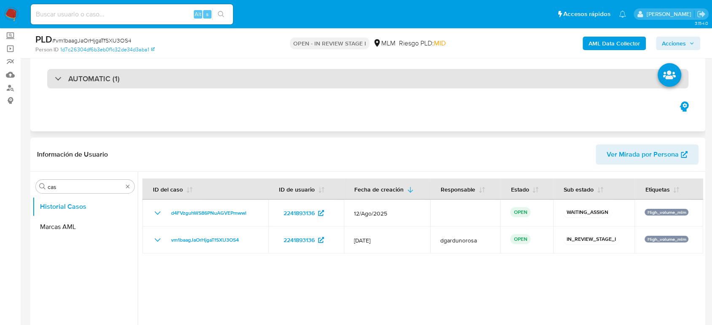
click at [119, 86] on div "AUTOMATIC (1)" at bounding box center [367, 78] width 641 height 19
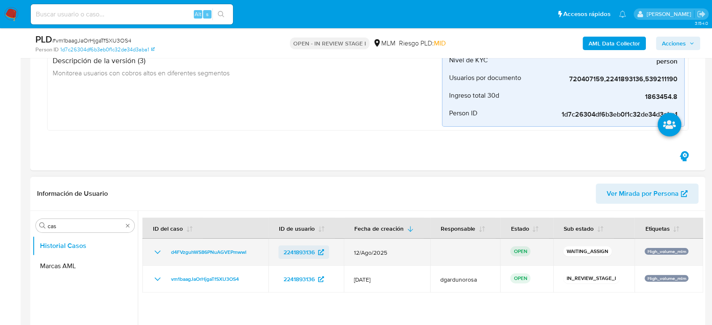
scroll to position [187, 0]
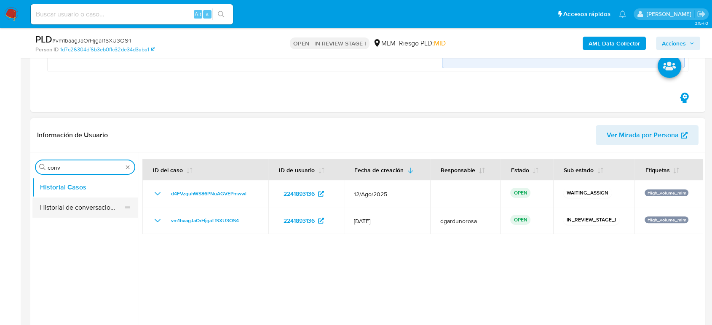
type input "conv"
click at [70, 201] on button "Historial de conversaciones" at bounding box center [81, 208] width 99 height 20
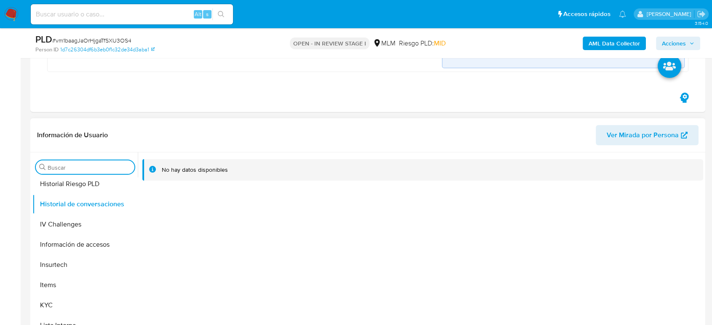
scroll to position [327, 0]
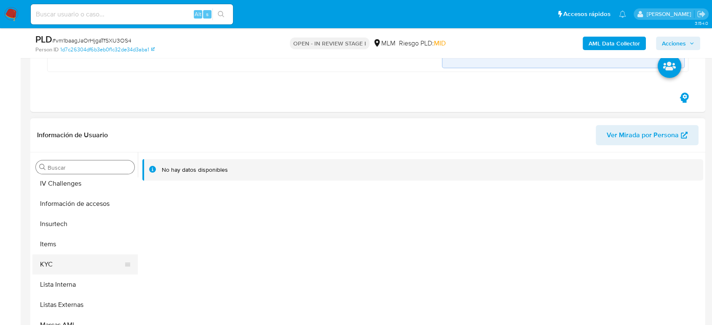
click at [64, 266] on button "KYC" at bounding box center [81, 265] width 99 height 20
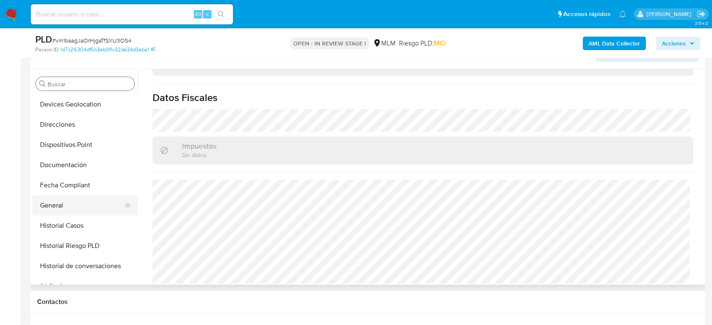
scroll to position [140, 0]
click at [71, 124] on button "Direcciones" at bounding box center [81, 125] width 99 height 20
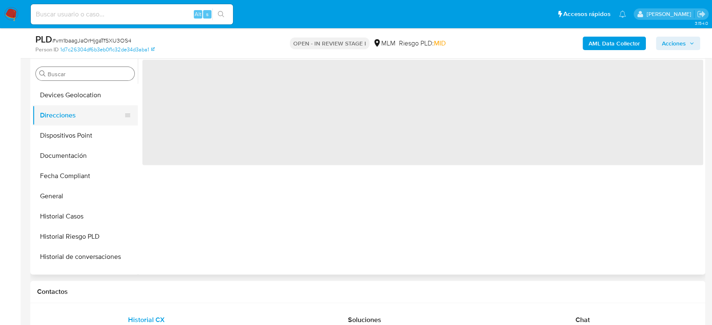
scroll to position [0, 0]
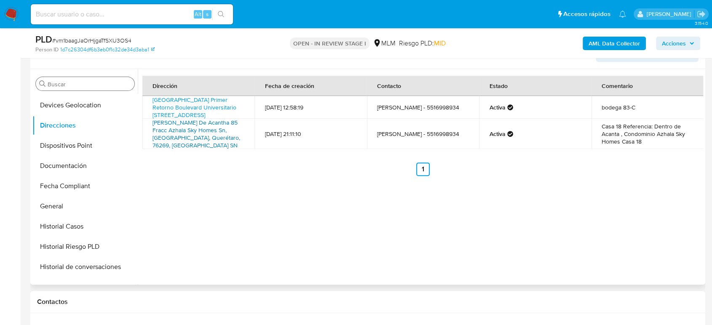
click at [192, 147] on link "Valle De Acantha 85 Fracc Azhala Sky Homes Sn, El Marques, Querétaro, 76269, Me…" at bounding box center [197, 133] width 88 height 31
click at [399, 148] on td "Luis Oscar Couttolenc - 5516998934" at bounding box center [423, 134] width 112 height 30
copy td "5516998934"
click at [57, 225] on button "Historial Casos" at bounding box center [81, 227] width 99 height 20
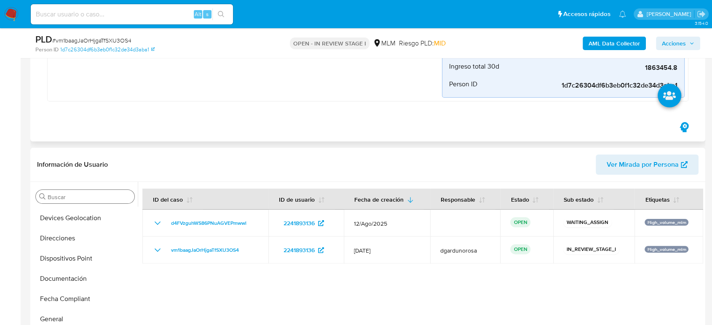
scroll to position [47, 0]
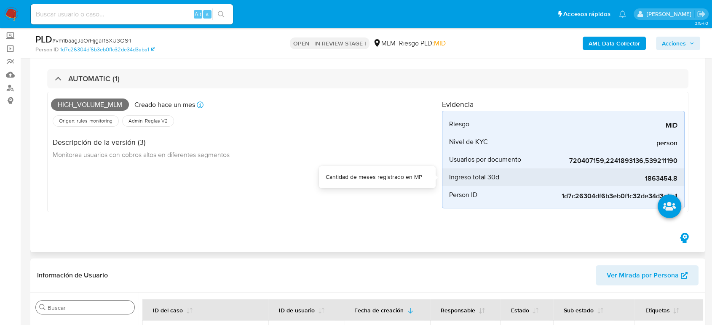
click at [649, 180] on span "1863454.8" at bounding box center [614, 178] width 126 height 8
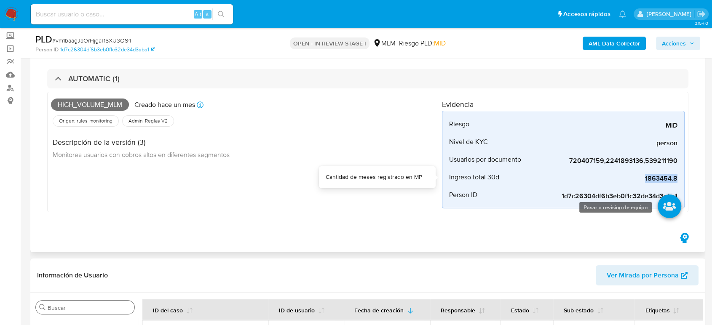
copy span "1863454.8"
click at [356, 250] on div "Eventos ( 1 ) Acciones AUTOMATIC (1) High_volume_mlm Creado hace un mes Creado:…" at bounding box center [367, 141] width 675 height 222
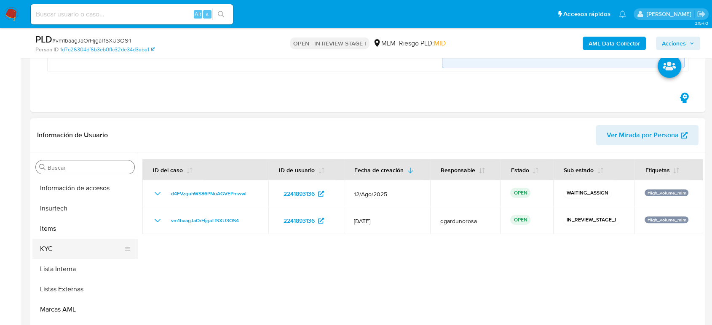
scroll to position [356, 0]
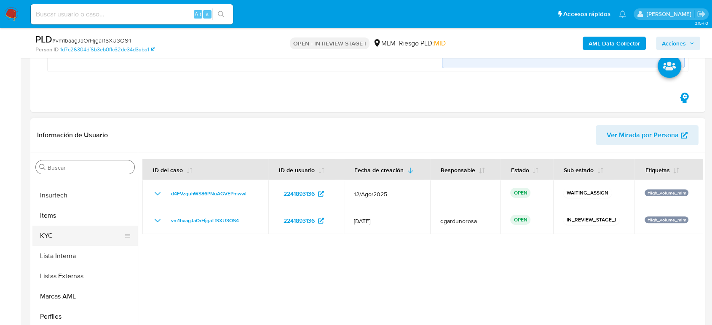
click at [56, 234] on button "KYC" at bounding box center [81, 236] width 99 height 20
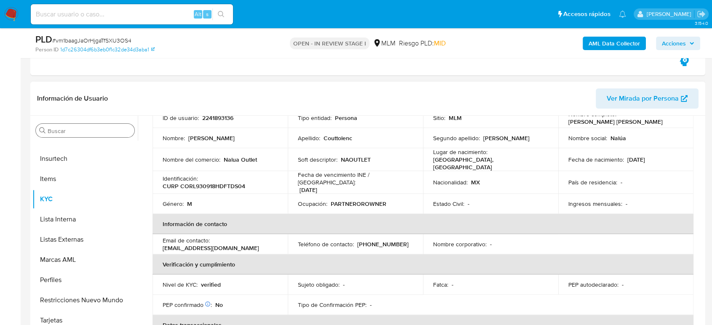
scroll to position [53, 0]
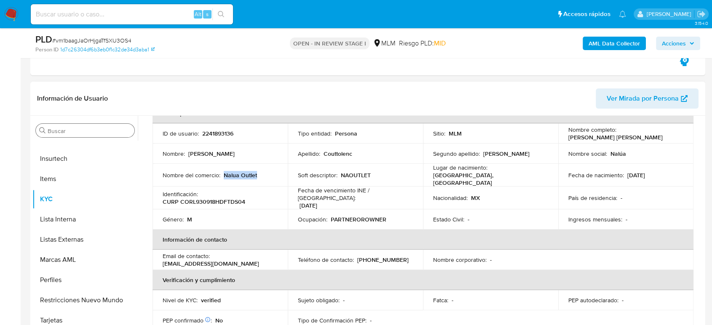
drag, startPoint x: 262, startPoint y: 175, endPoint x: 223, endPoint y: 175, distance: 38.8
click at [223, 175] on div "Nombre del comercio : Nalua Outlet" at bounding box center [220, 176] width 115 height 8
copy p "Nalua Outlet"
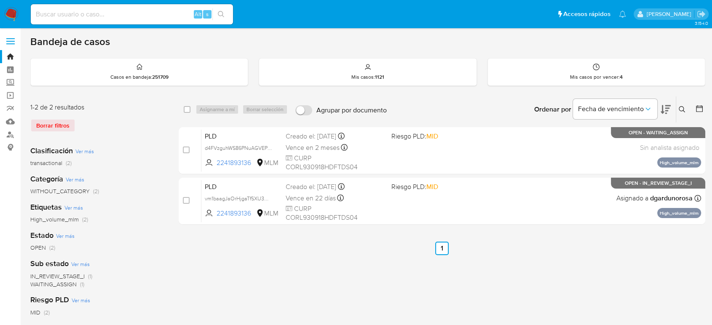
click at [678, 108] on button at bounding box center [683, 110] width 14 height 10
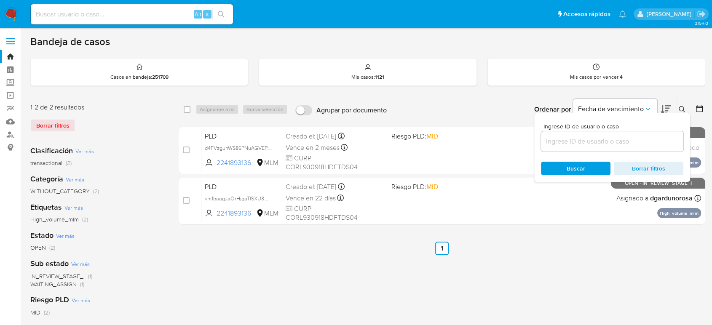
click at [633, 149] on div at bounding box center [612, 141] width 142 height 20
click at [630, 143] on input at bounding box center [612, 141] width 142 height 11
paste input "1188356827"
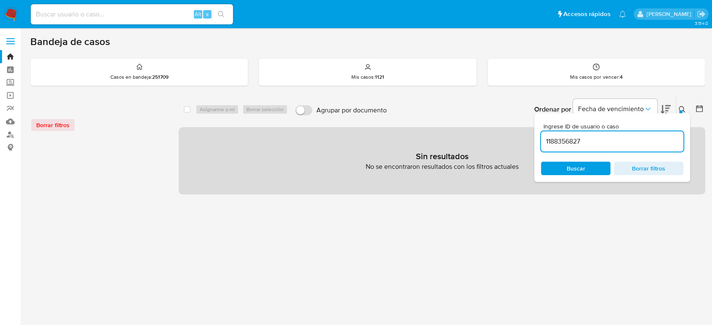
click at [621, 146] on input "1188356827" at bounding box center [612, 141] width 142 height 11
type input "1188356827"
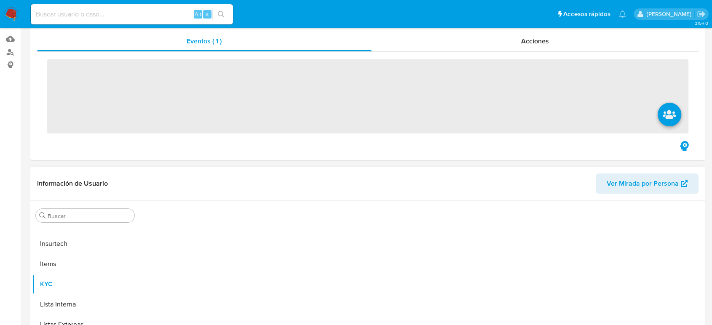
scroll to position [140, 0]
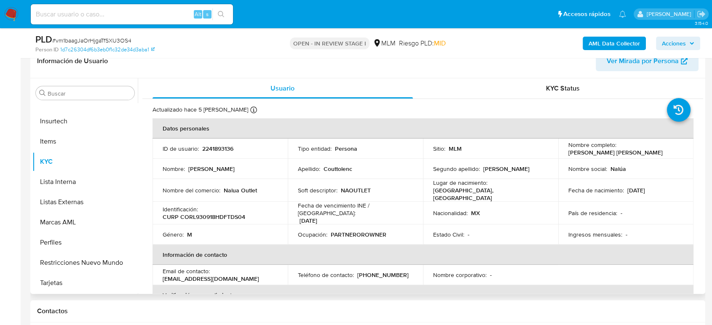
select select "10"
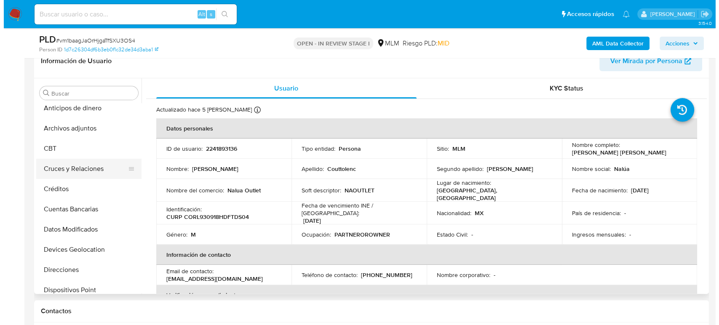
scroll to position [0, 0]
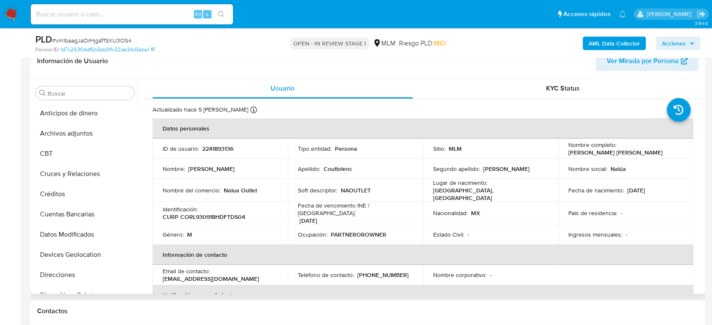
drag, startPoint x: 71, startPoint y: 135, endPoint x: 168, endPoint y: 168, distance: 101.9
click at [71, 135] on button "Archivos adjuntos" at bounding box center [84, 133] width 105 height 20
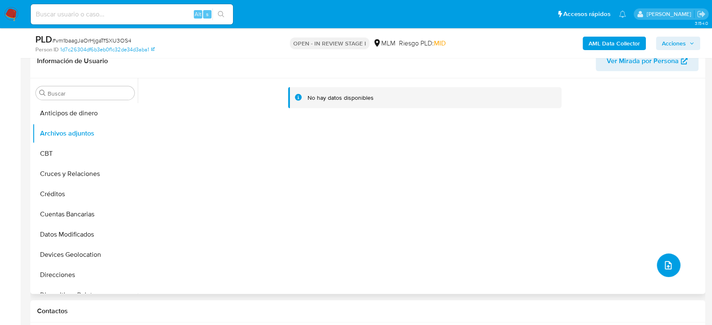
click at [668, 256] on button "upload-file" at bounding box center [669, 266] width 24 height 24
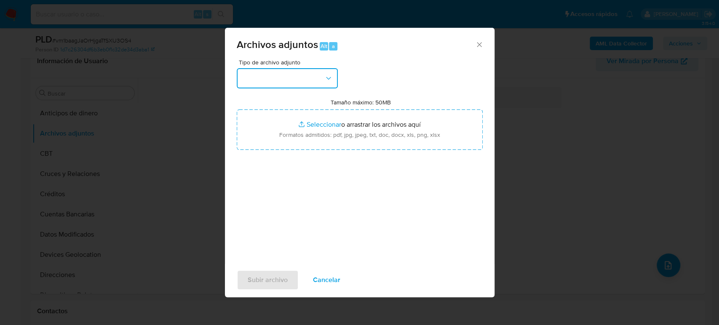
click at [273, 72] on button "button" at bounding box center [287, 78] width 101 height 20
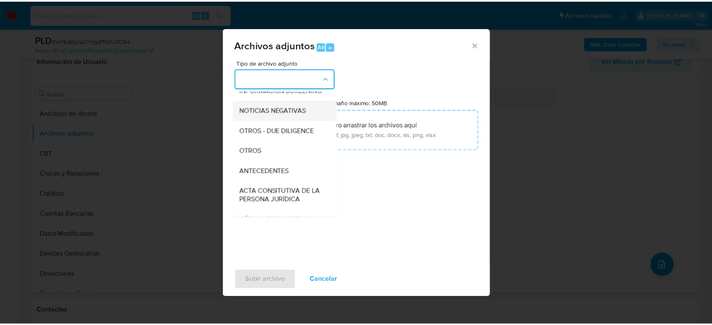
scroll to position [94, 0]
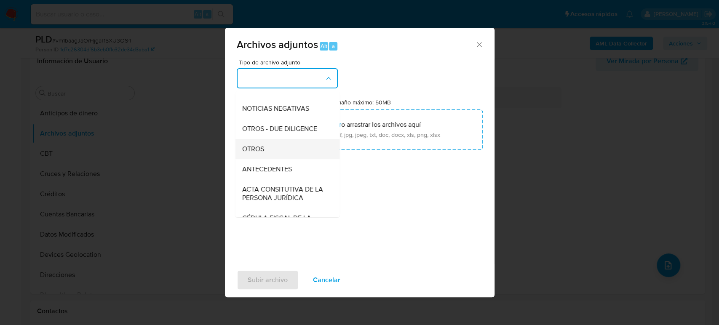
click at [262, 153] on span "OTROS" at bounding box center [253, 149] width 22 height 8
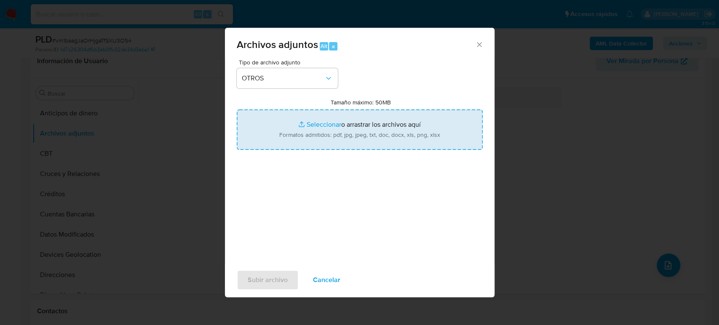
type input "C:\fakepath\2241893136_Luis Couttolenc_Julio2025.pdf"
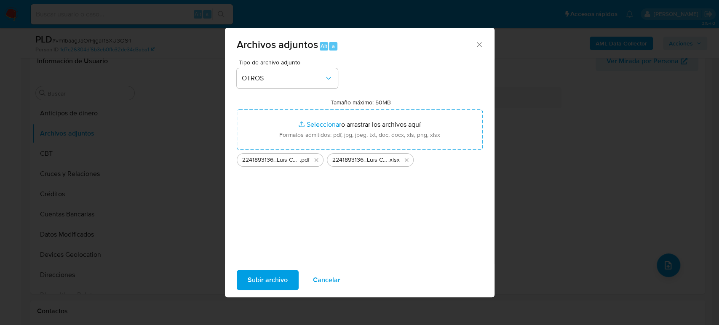
click at [270, 277] on span "Subir archivo" at bounding box center [268, 280] width 40 height 19
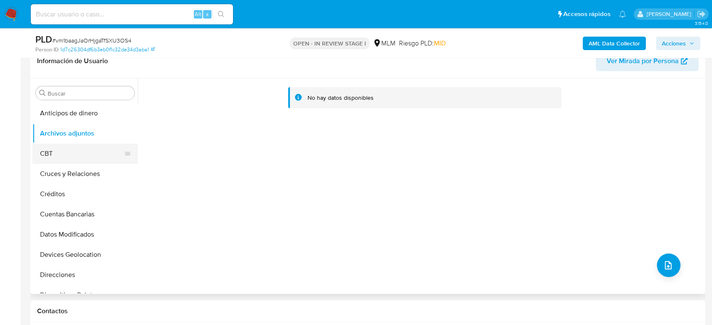
click at [54, 160] on button "CBT" at bounding box center [81, 154] width 99 height 20
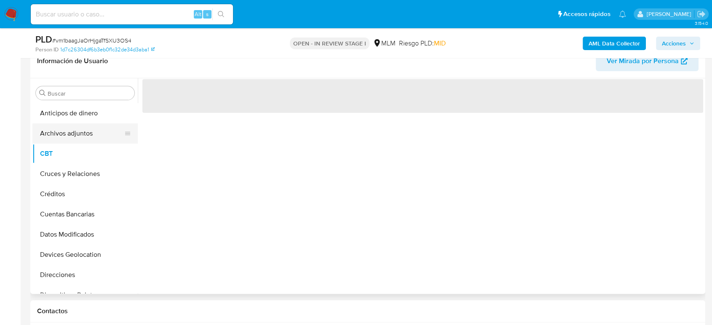
click at [57, 134] on button "Archivos adjuntos" at bounding box center [81, 133] width 99 height 20
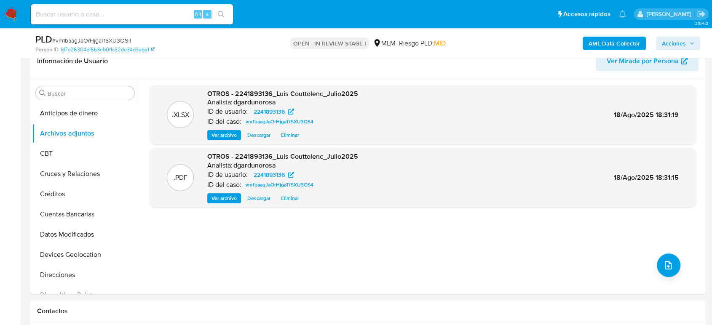
click at [679, 45] on span "Acciones" at bounding box center [674, 43] width 24 height 13
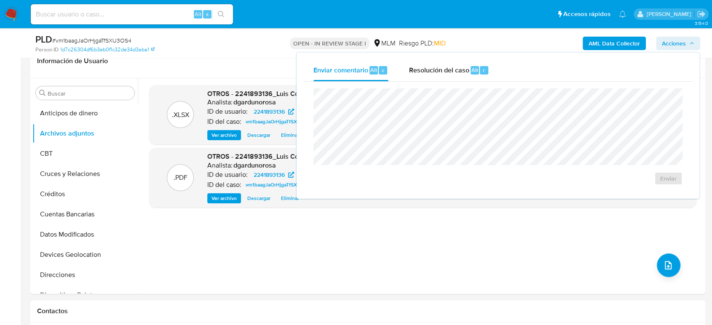
click at [462, 67] on span "Resolución del caso" at bounding box center [439, 70] width 60 height 10
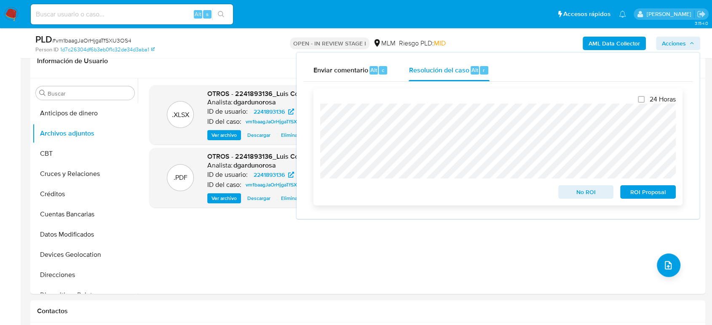
click at [578, 192] on span "No ROI" at bounding box center [586, 192] width 44 height 12
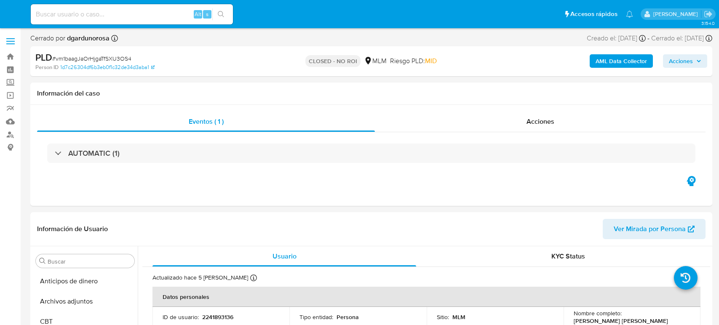
select select "10"
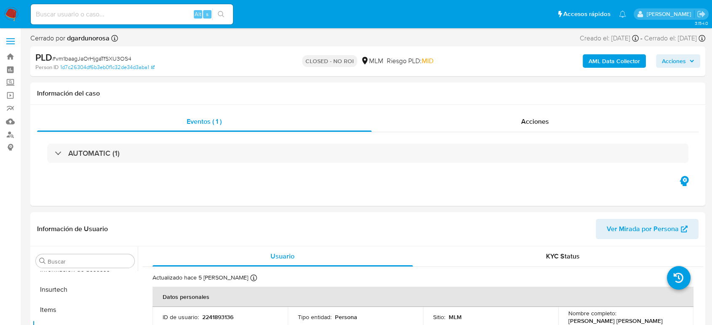
scroll to position [356, 0]
